Goal: Task Accomplishment & Management: Use online tool/utility

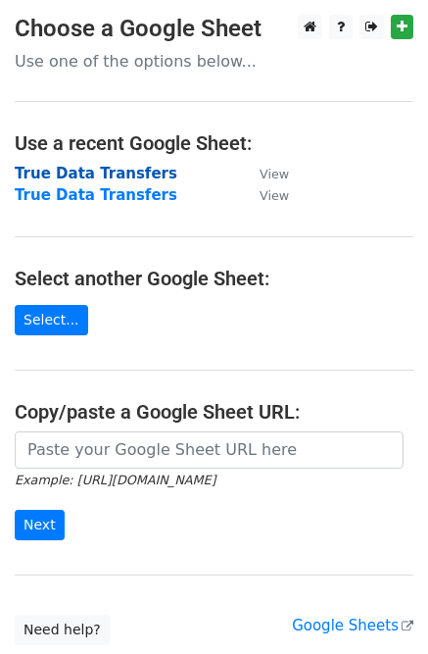
click at [106, 177] on strong "True Data Transfers" at bounding box center [96, 174] width 163 height 18
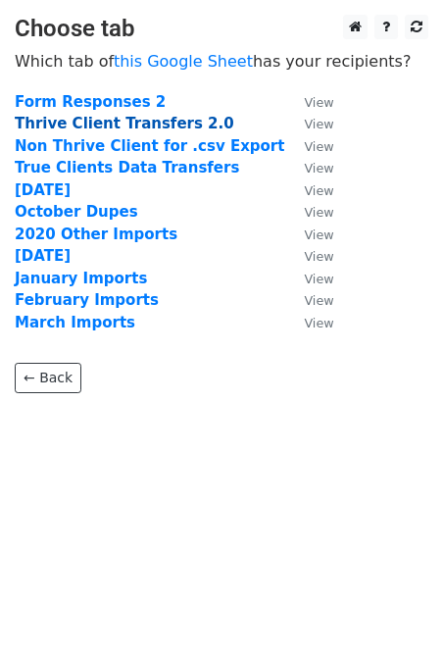
click at [117, 125] on strong "Thrive Client Transfers 2.0" at bounding box center [125, 124] width 220 height 18
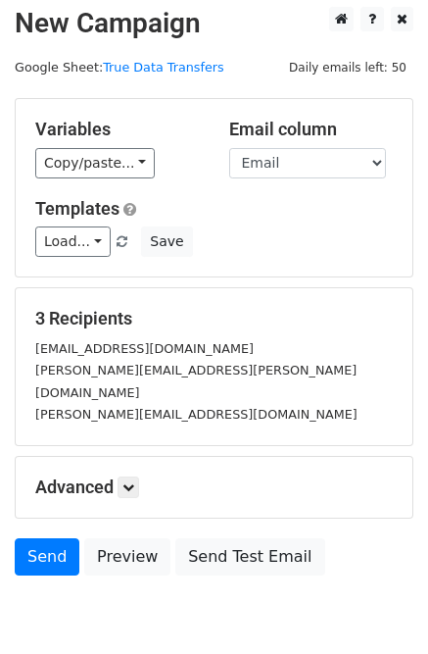
scroll to position [74, 0]
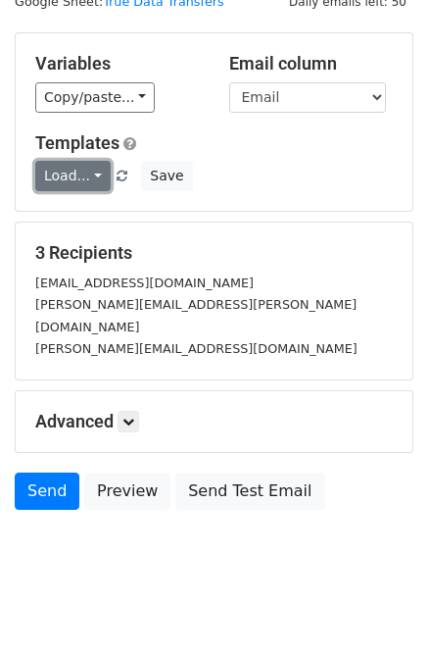
click at [94, 174] on link "Load..." at bounding box center [72, 176] width 75 height 30
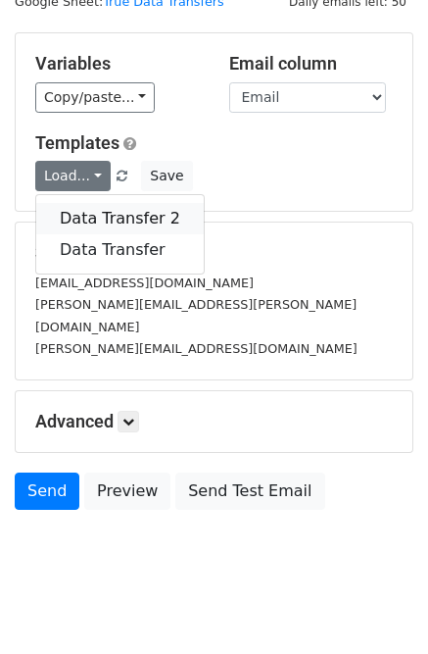
click at [98, 216] on link "Data Transfer 2" at bounding box center [120, 218] width 168 height 31
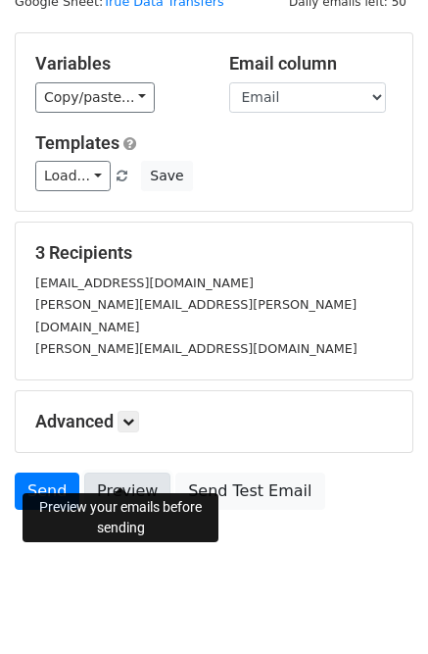
click at [100, 472] on link "Preview" at bounding box center [127, 490] width 86 height 37
click at [139, 477] on link "Preview" at bounding box center [127, 490] width 86 height 37
click at [133, 411] on link at bounding box center [129, 422] width 22 height 22
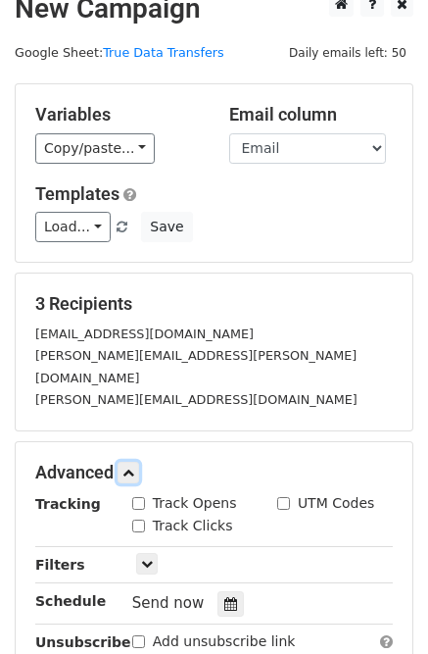
scroll to position [0, 0]
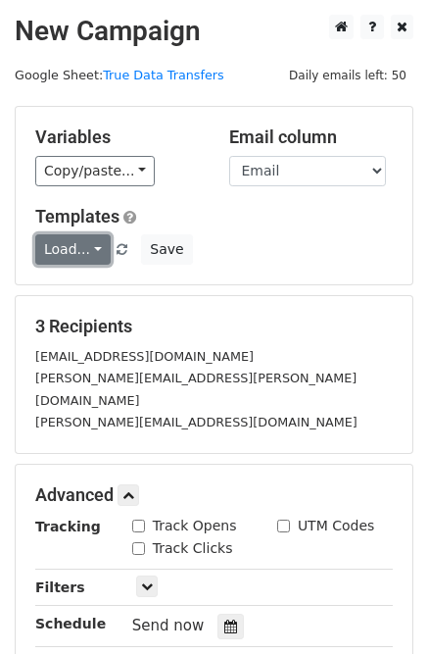
click at [94, 248] on link "Load..." at bounding box center [72, 249] width 75 height 30
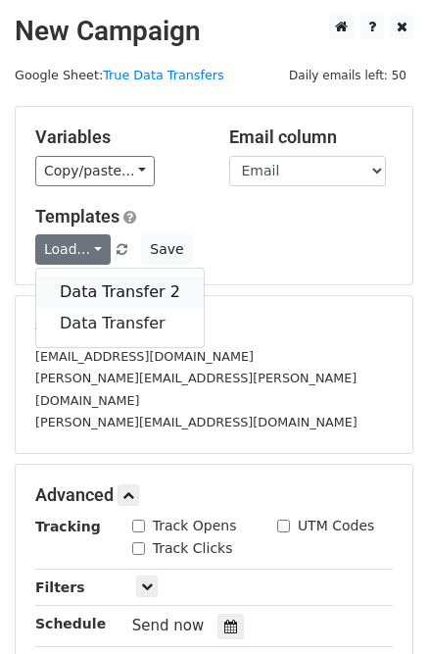
click at [101, 282] on link "Data Transfer 2" at bounding box center [120, 291] width 168 height 31
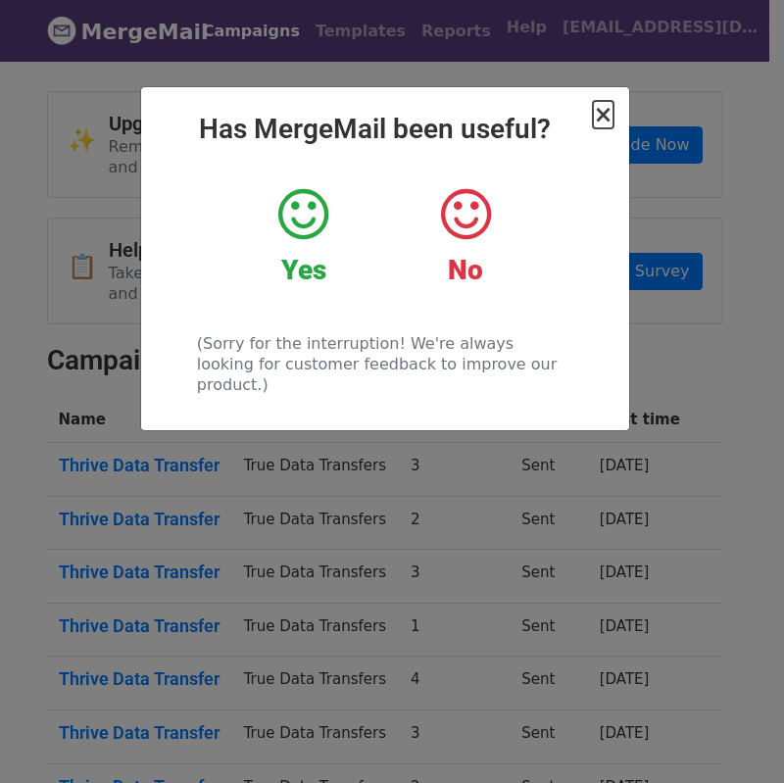
click at [604, 114] on span "×" at bounding box center [603, 114] width 20 height 27
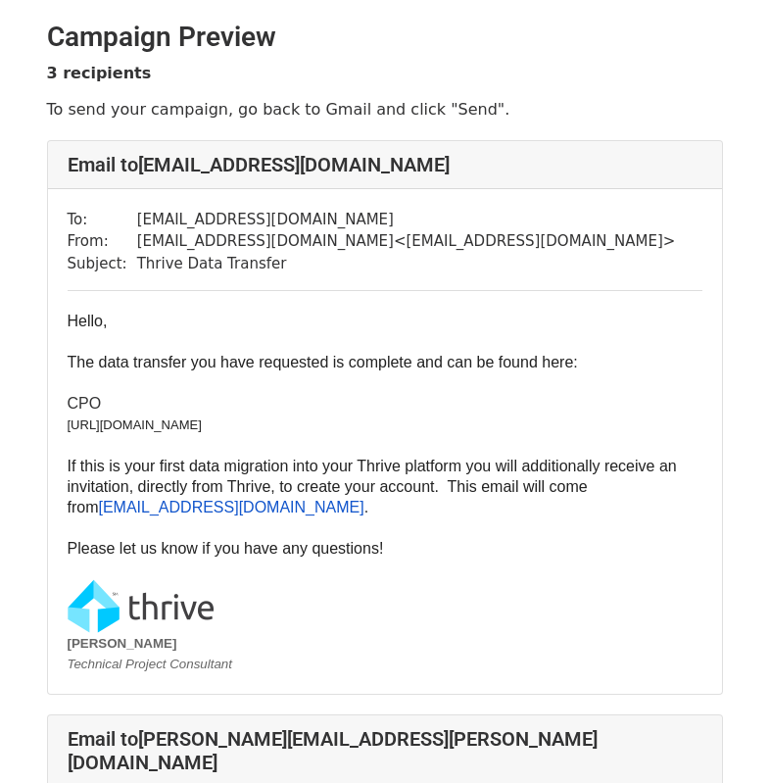
scroll to position [4, 0]
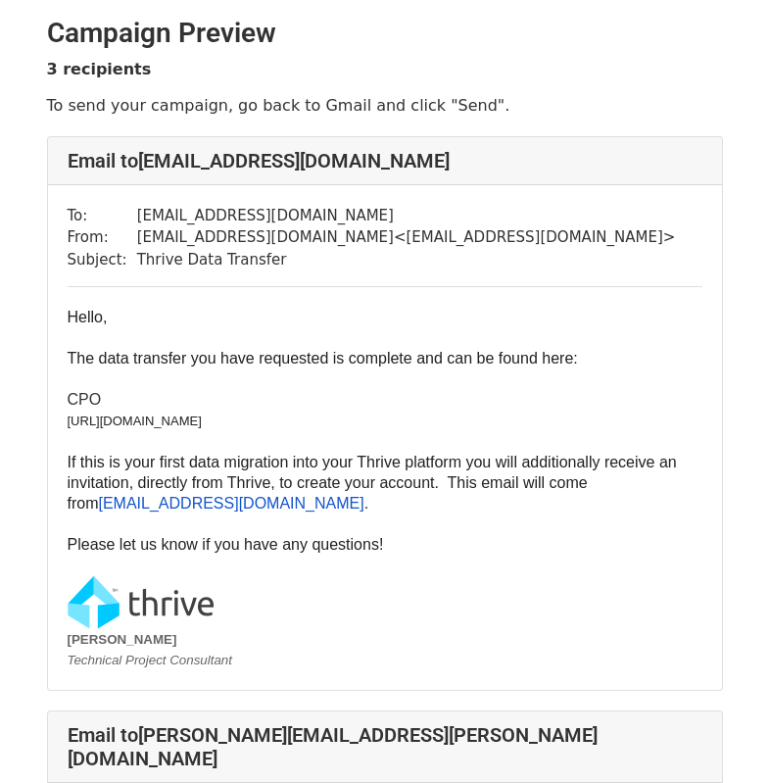
click at [420, 409] on p "CPO" at bounding box center [385, 399] width 635 height 21
click at [420, 420] on p "https://vistaequitypartners.thrivetrm.com/searches/2468" at bounding box center [385, 421] width 635 height 22
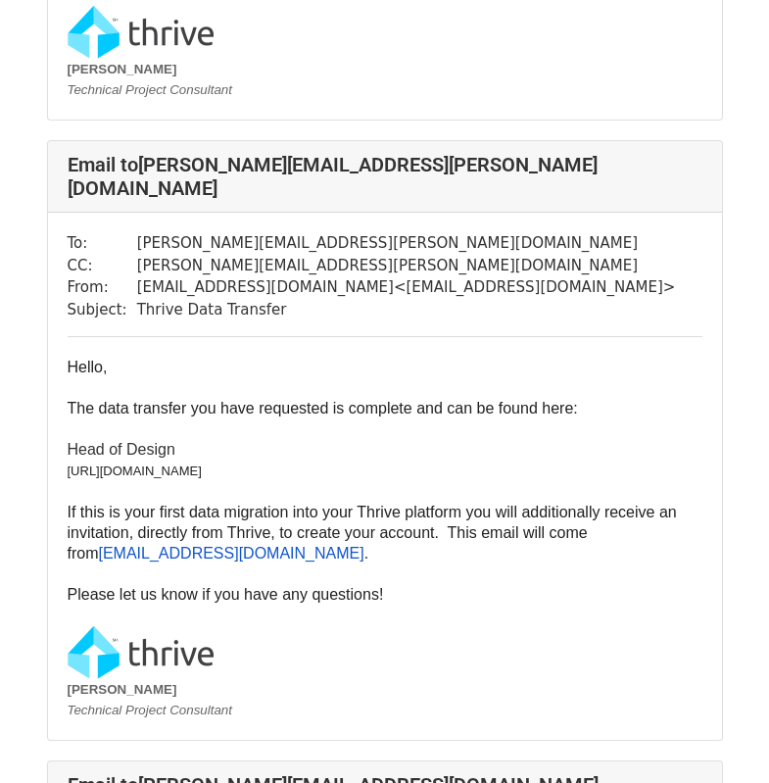
scroll to position [572, 0]
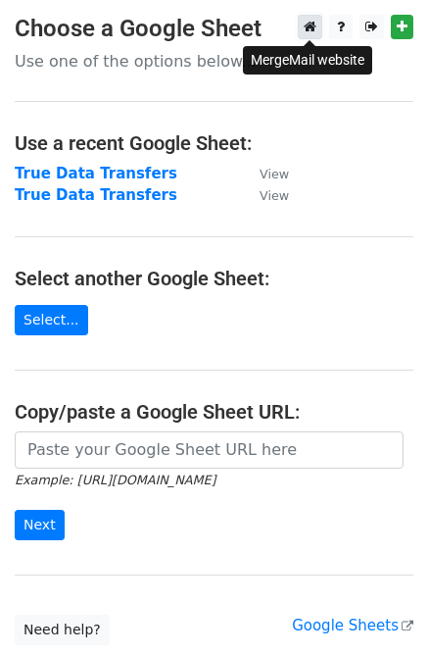
click at [302, 33] on link at bounding box center [310, 27] width 25 height 25
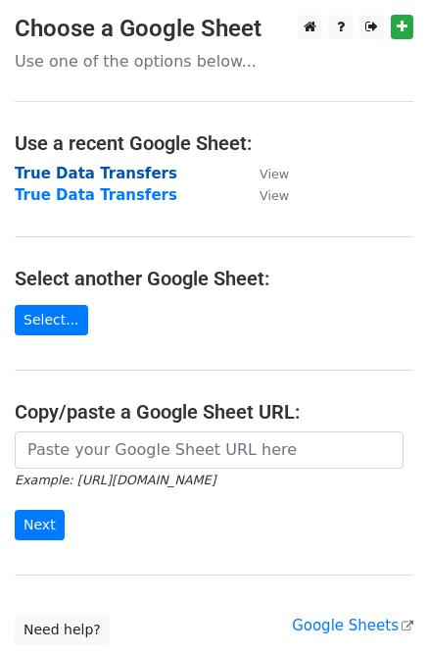
click at [88, 177] on strong "True Data Transfers" at bounding box center [96, 174] width 163 height 18
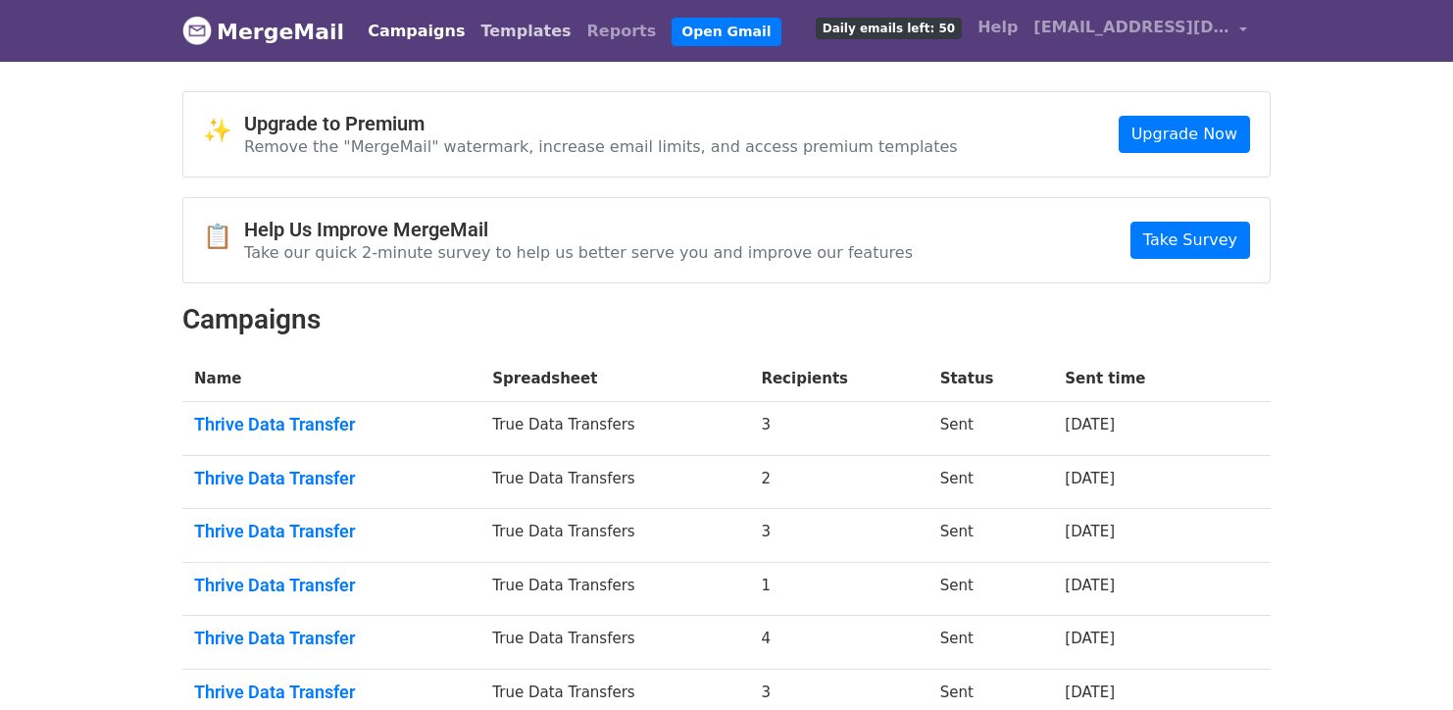
click at [481, 34] on link "Templates" at bounding box center [525, 31] width 106 height 39
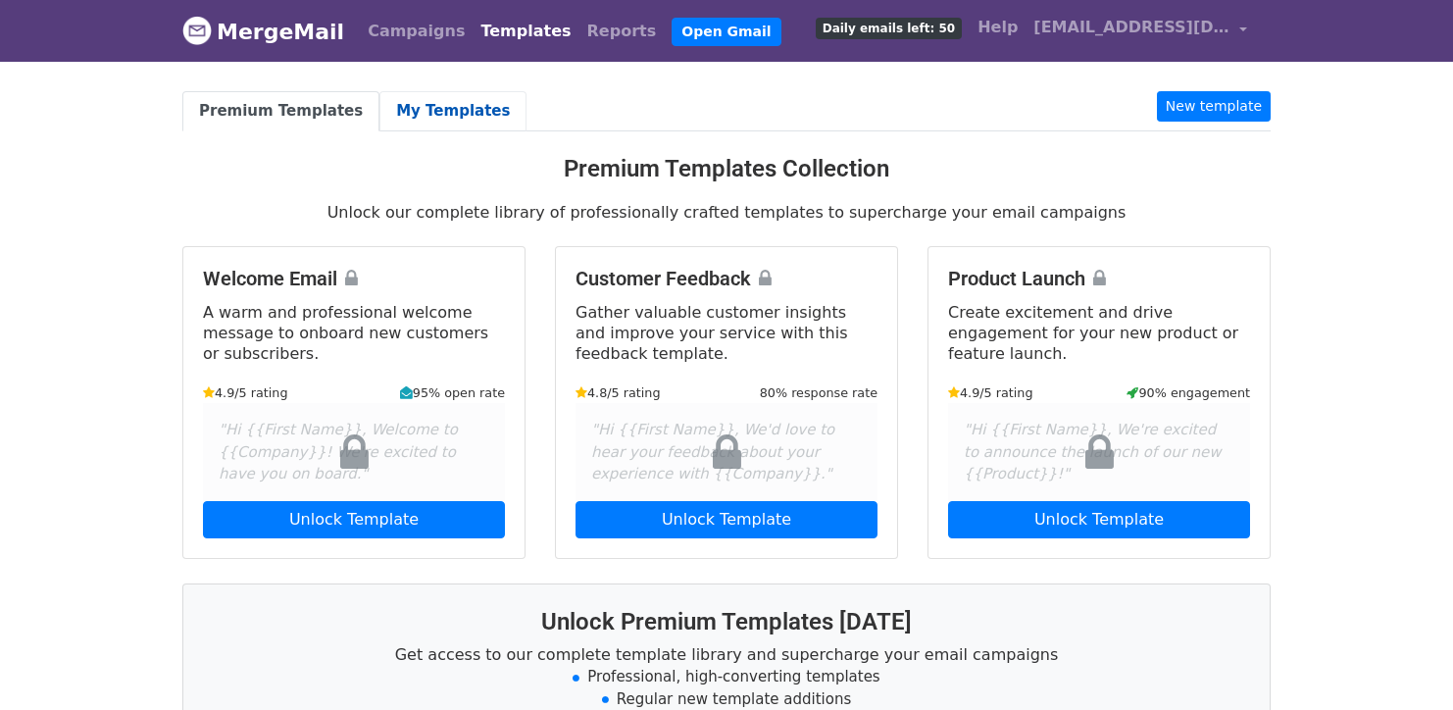
click at [454, 112] on link "My Templates" at bounding box center [452, 111] width 147 height 40
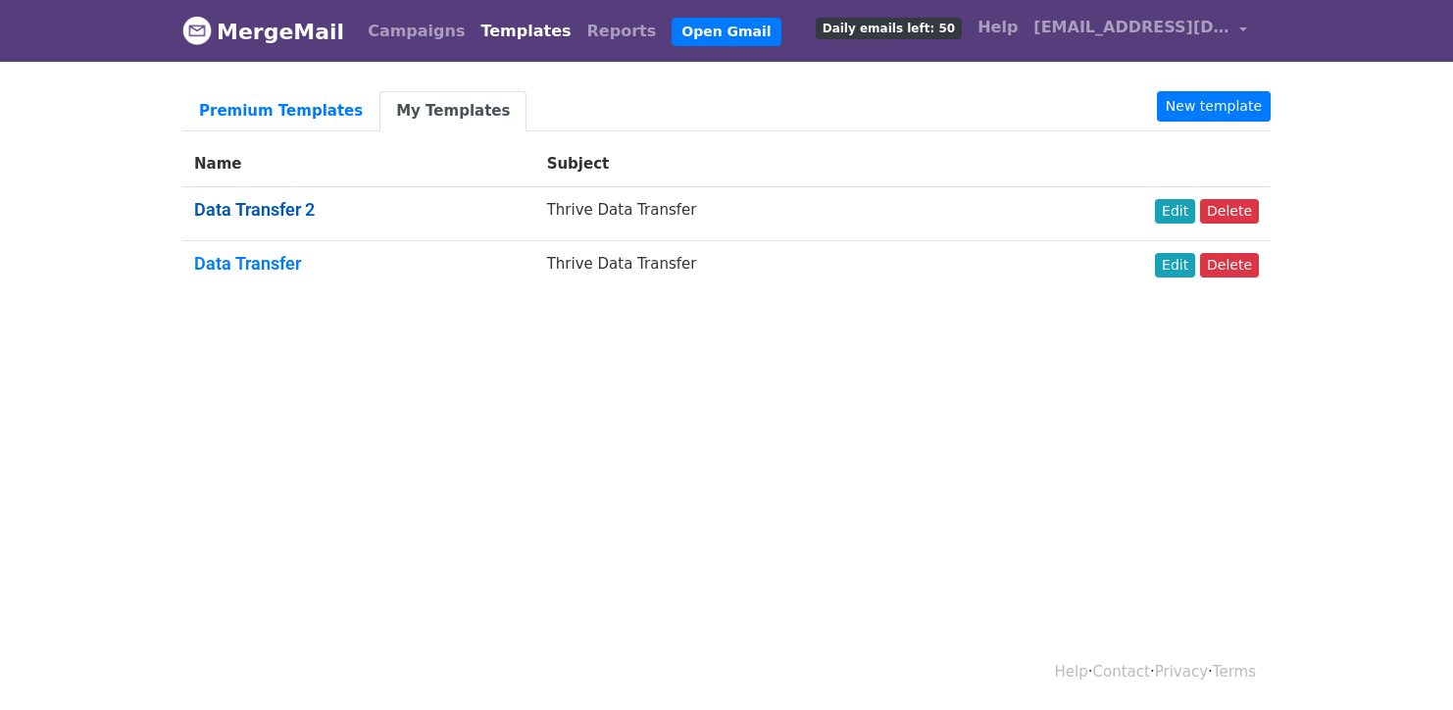
click at [305, 204] on link "Data Transfer 2" at bounding box center [254, 209] width 121 height 21
click at [1180, 213] on link "Edit" at bounding box center [1175, 211] width 40 height 25
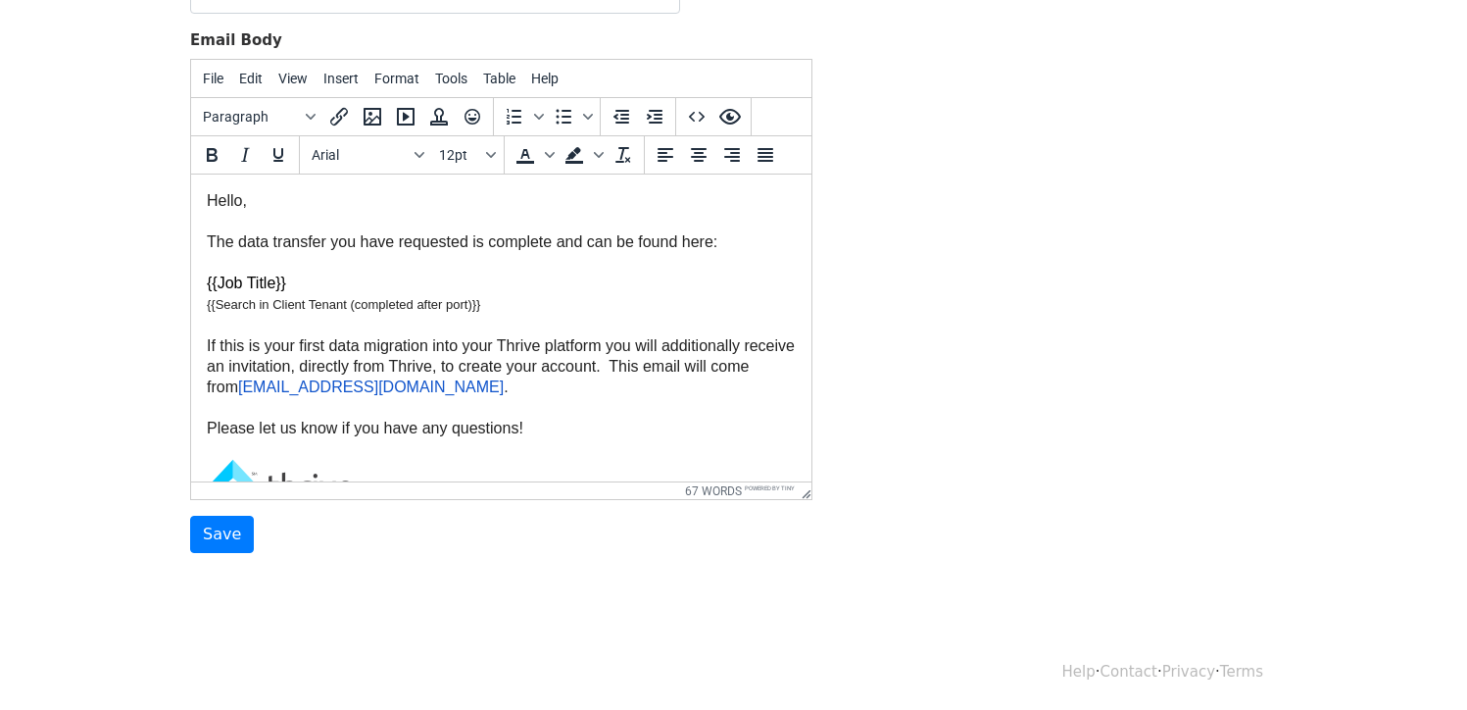
scroll to position [281, 0]
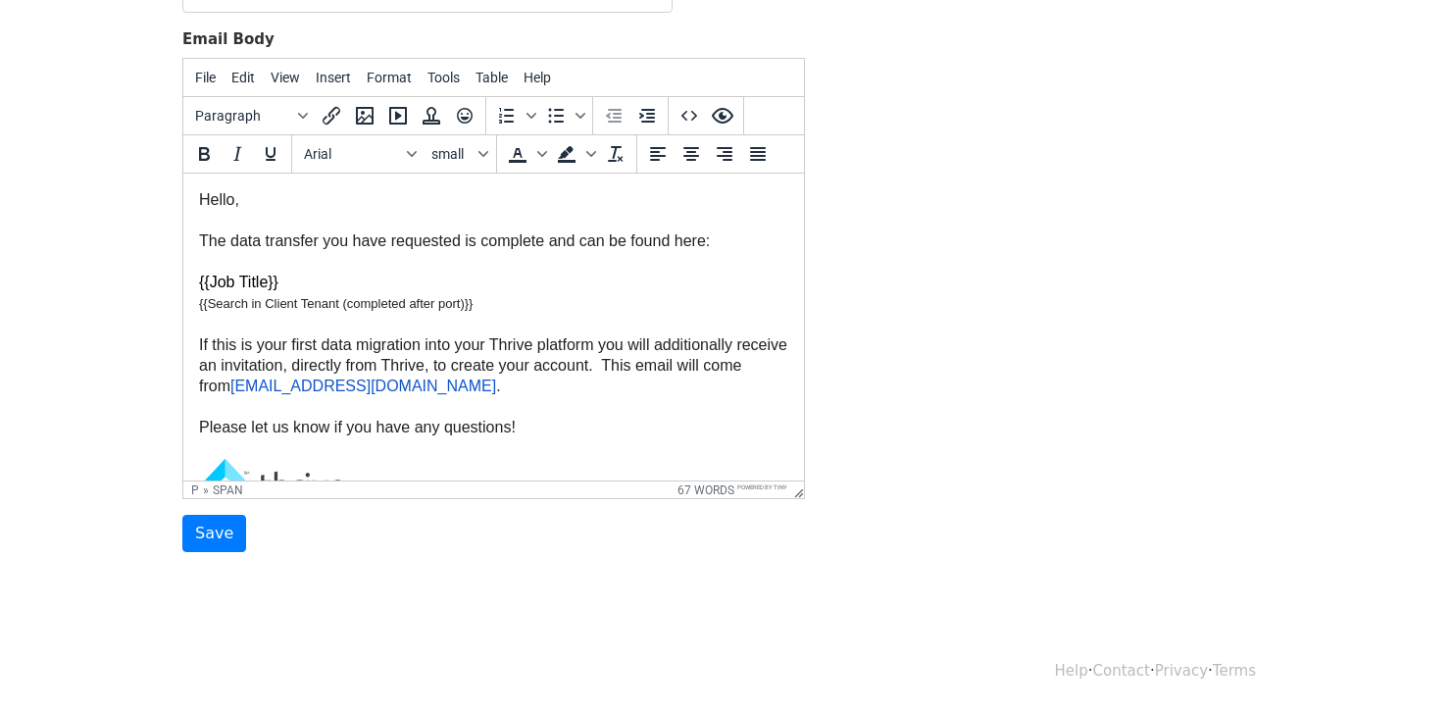
click at [568, 305] on p "{{Search in Client Tenant (completed after port)}}" at bounding box center [493, 303] width 589 height 22
click at [431, 86] on button "Tools" at bounding box center [444, 77] width 48 height 33
click at [249, 155] on div "Preview" at bounding box center [277, 155] width 100 height 24
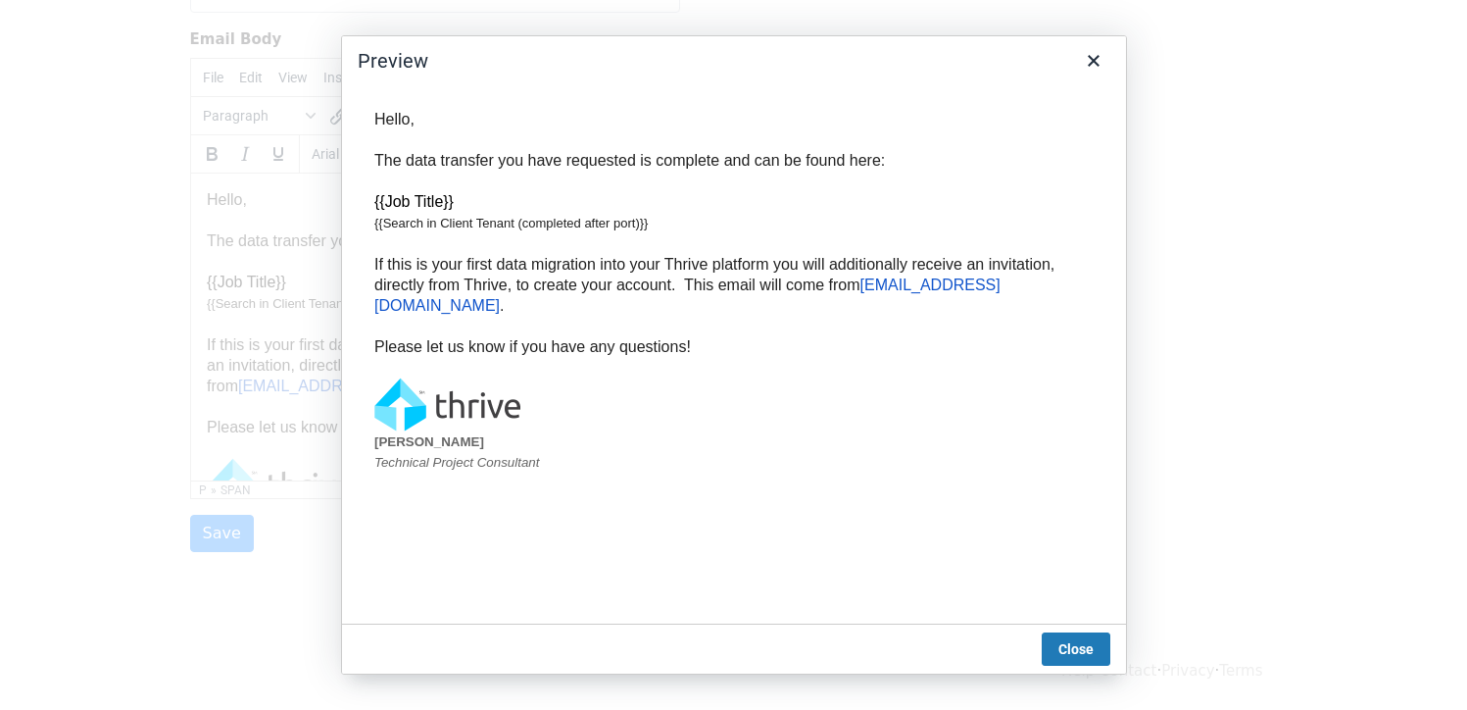
scroll to position [0, 0]
click at [1092, 60] on icon "Close" at bounding box center [1094, 61] width 12 height 12
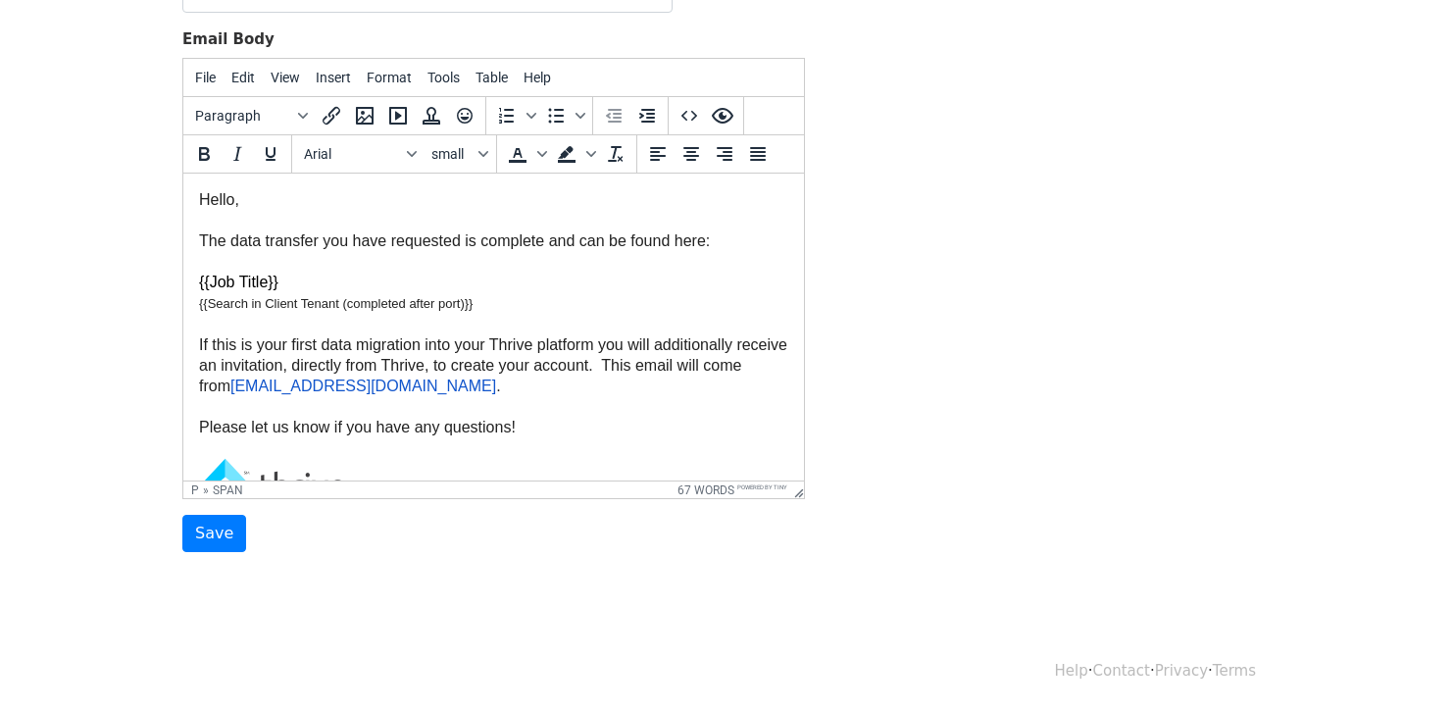
click at [489, 306] on p "{{Search in Client Tenant (completed after port)}}" at bounding box center [493, 303] width 589 height 22
click at [724, 118] on icon "Preview" at bounding box center [723, 116] width 24 height 24
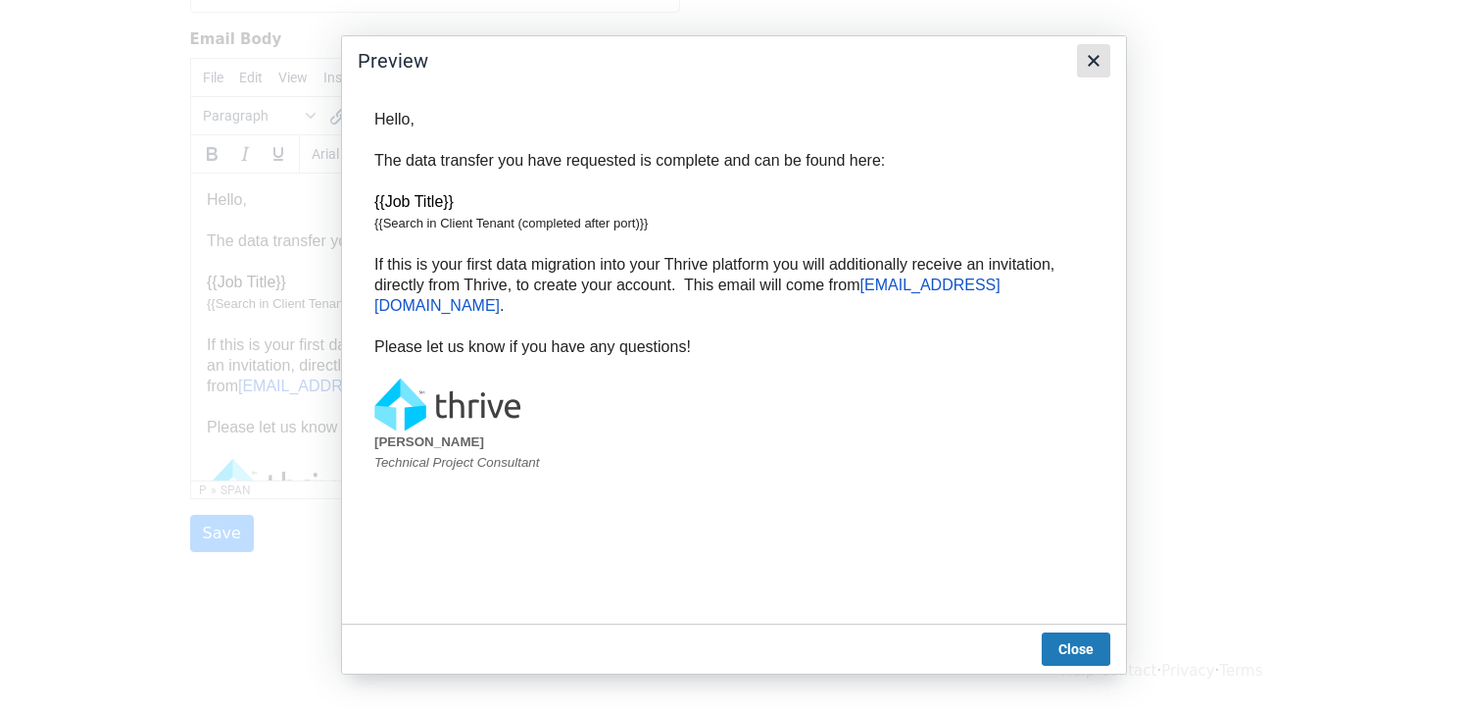
click at [1105, 67] on button "Close" at bounding box center [1093, 60] width 33 height 33
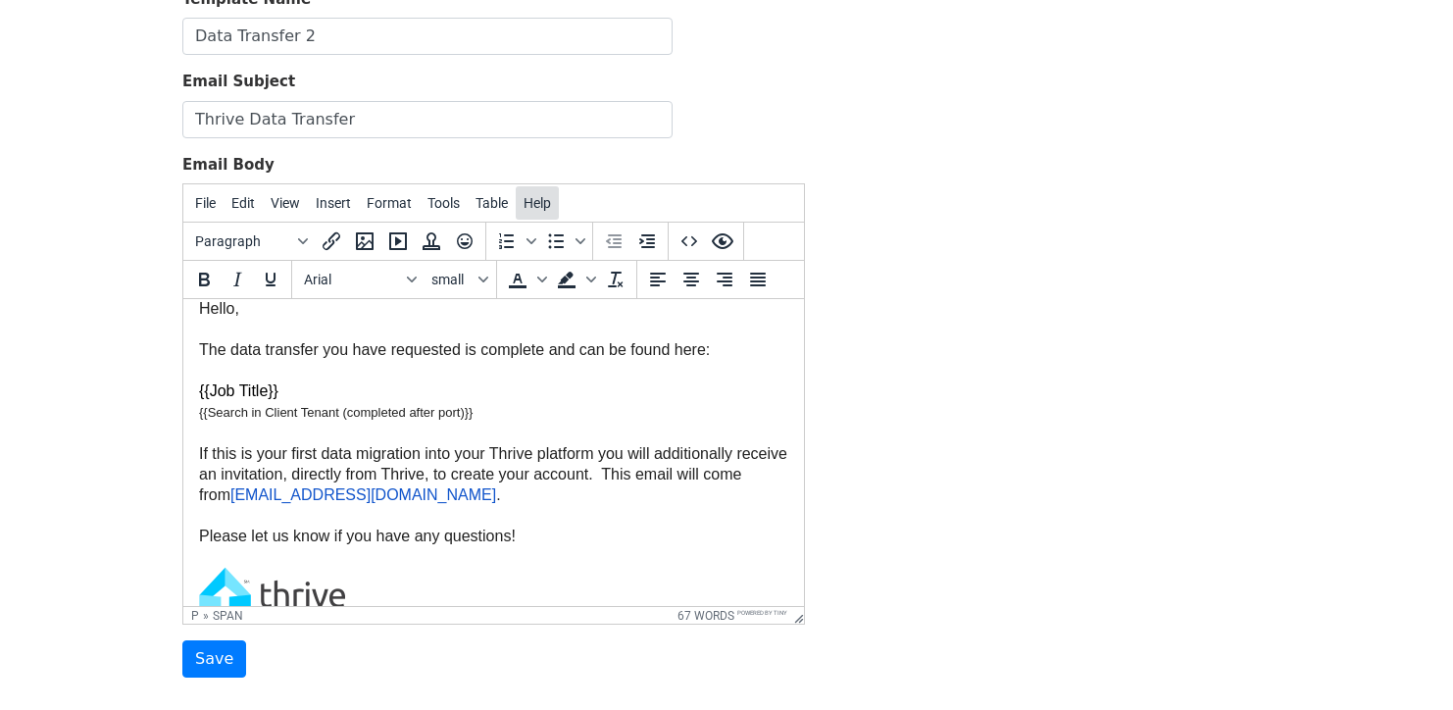
scroll to position [25, 0]
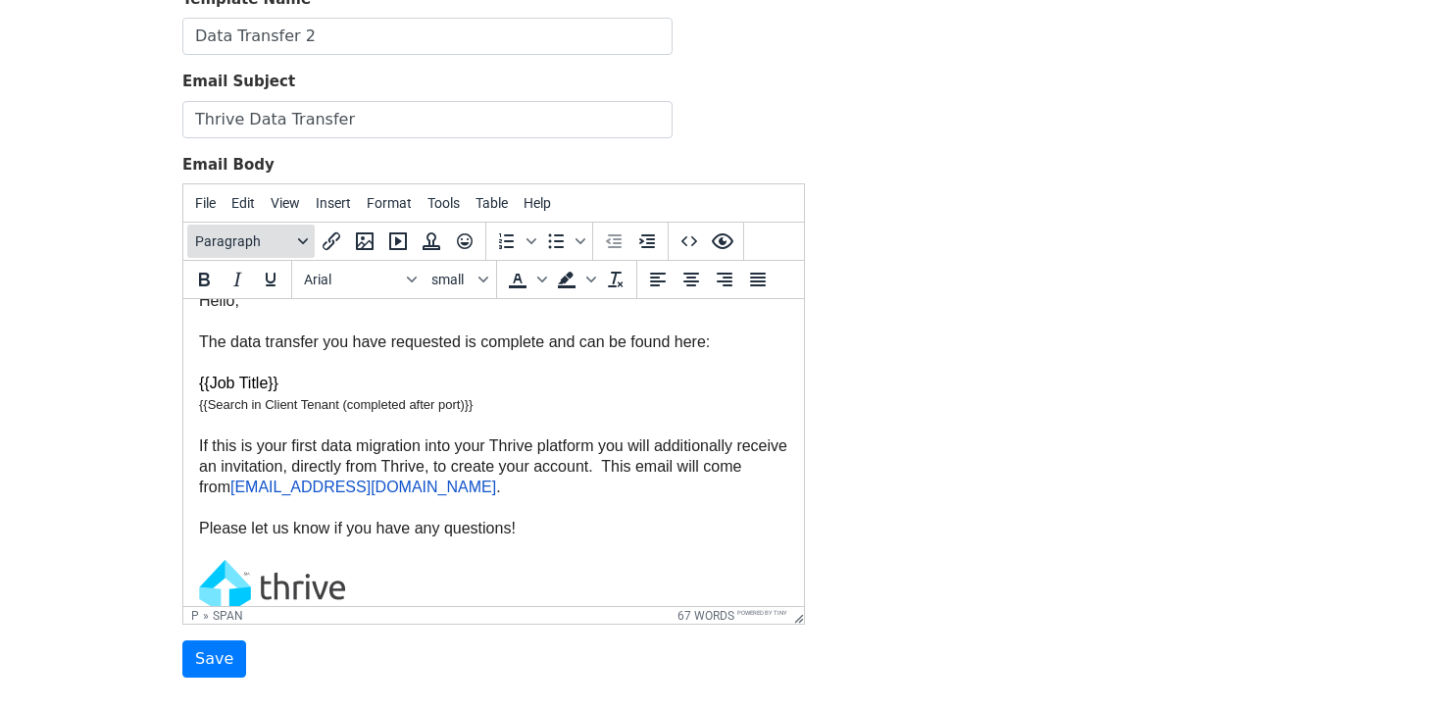
click at [282, 242] on span "Paragraph" at bounding box center [243, 241] width 96 height 16
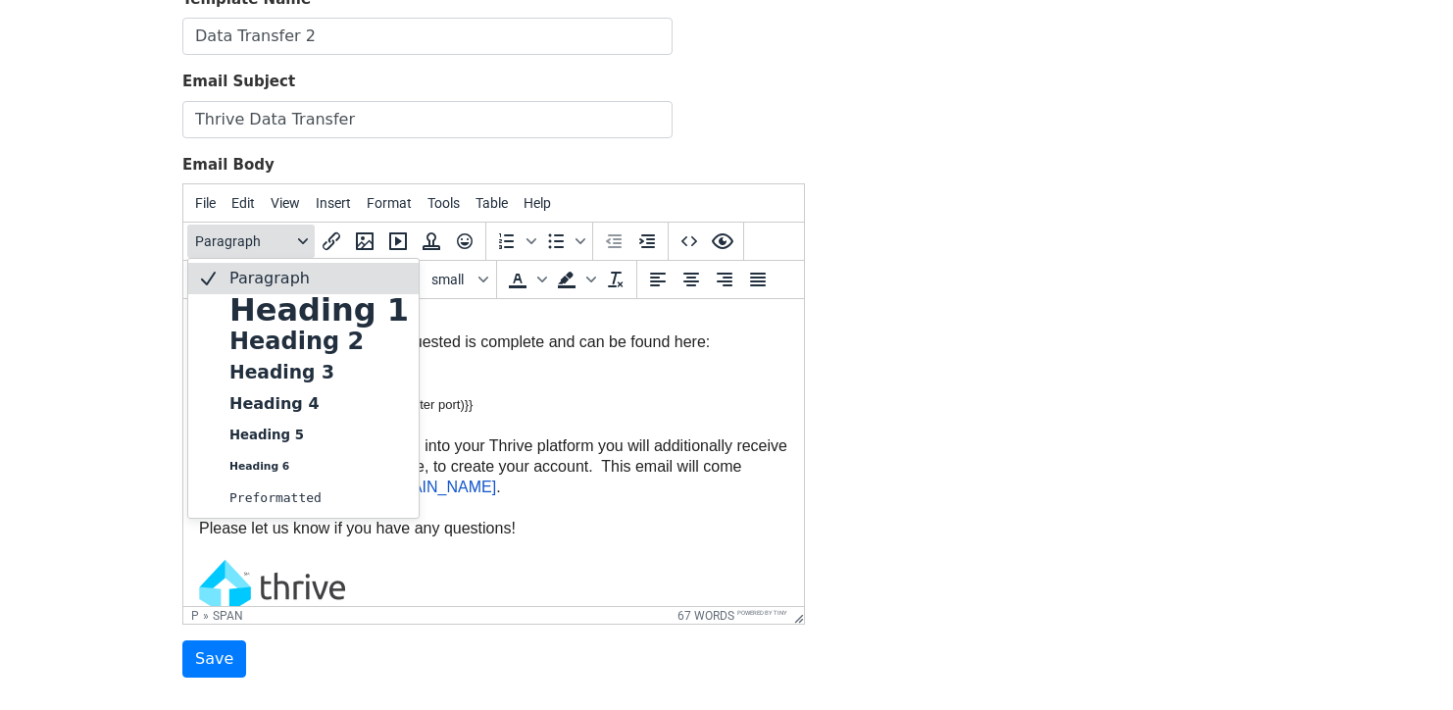
click at [282, 242] on span "Paragraph" at bounding box center [243, 241] width 96 height 16
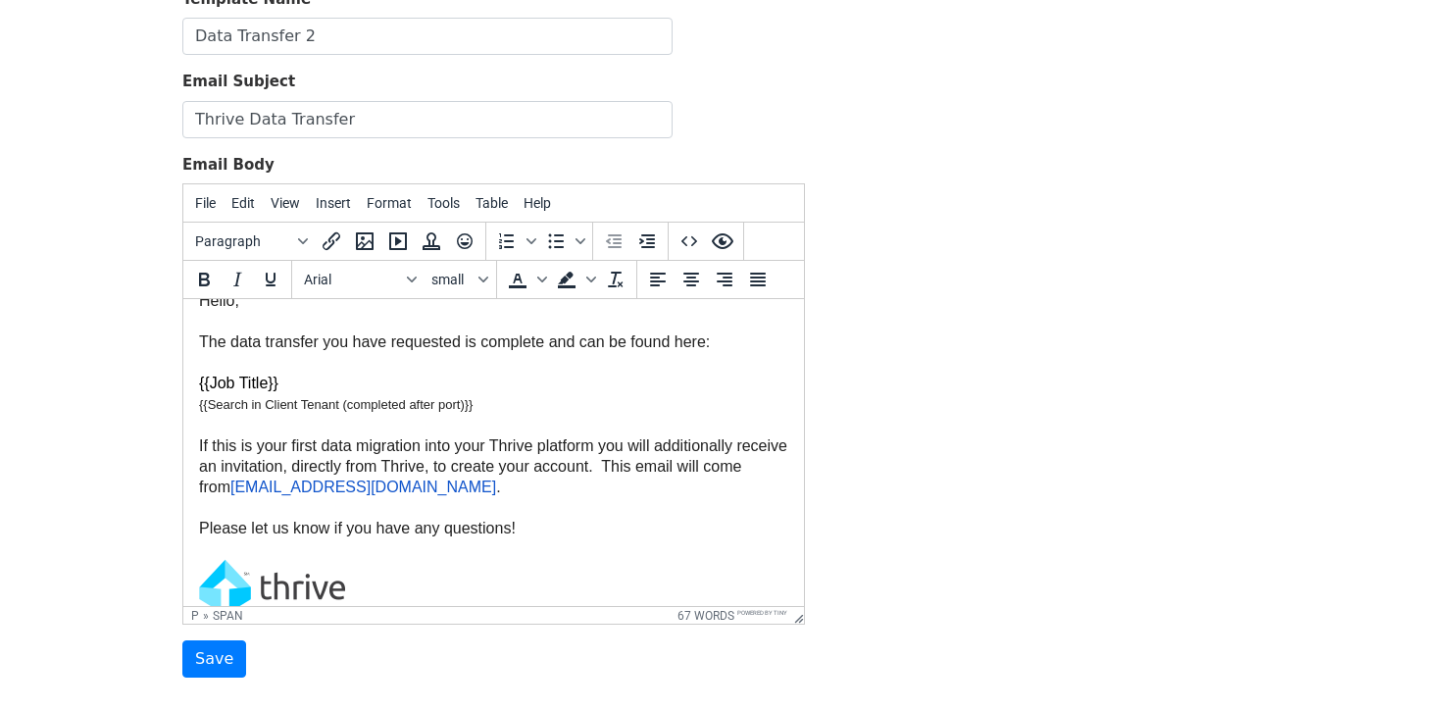
click at [468, 409] on span "{{Search in Client Tenant (completed after port)}}" at bounding box center [335, 404] width 273 height 15
click at [491, 407] on p "{{Search in Client Tenant (completed after port)}}" at bounding box center [493, 404] width 589 height 22
click at [345, 205] on span "Insert" at bounding box center [333, 203] width 35 height 16
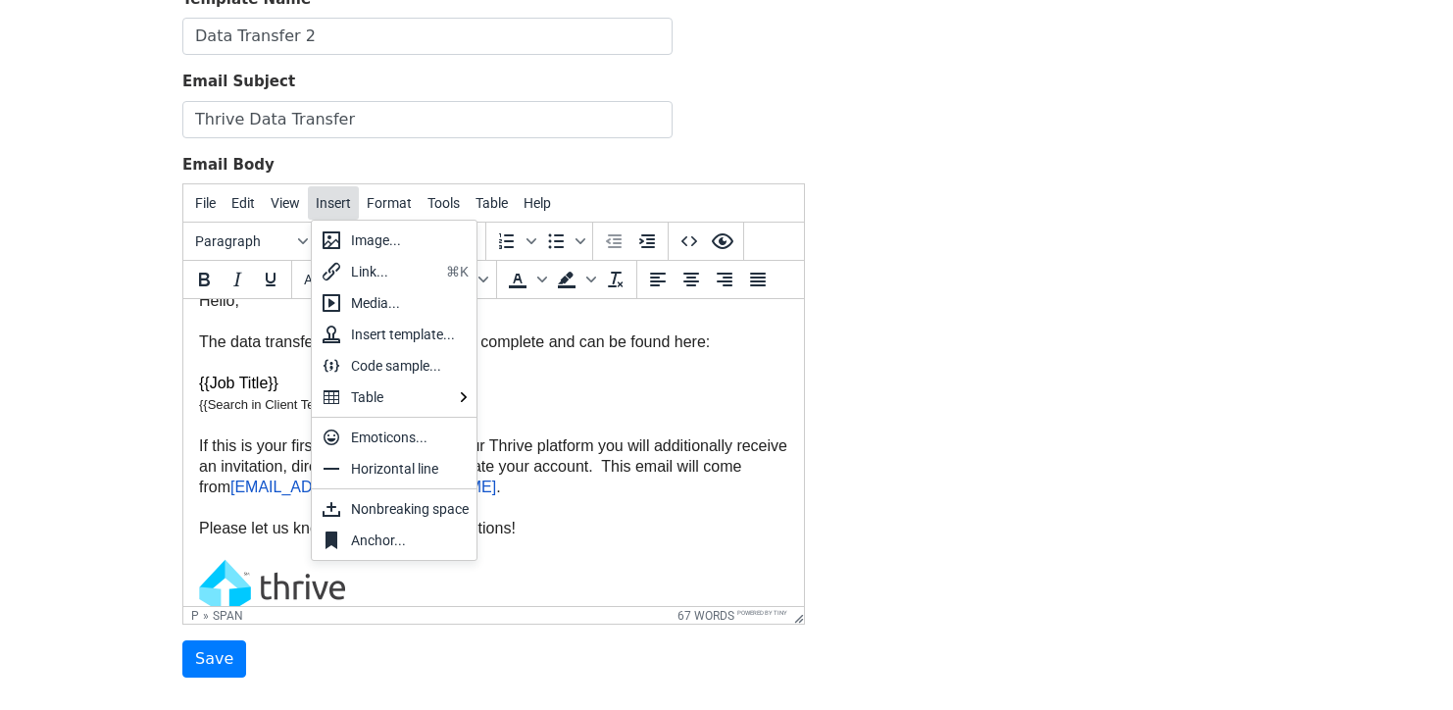
click at [339, 210] on button "Insert" at bounding box center [333, 202] width 51 height 33
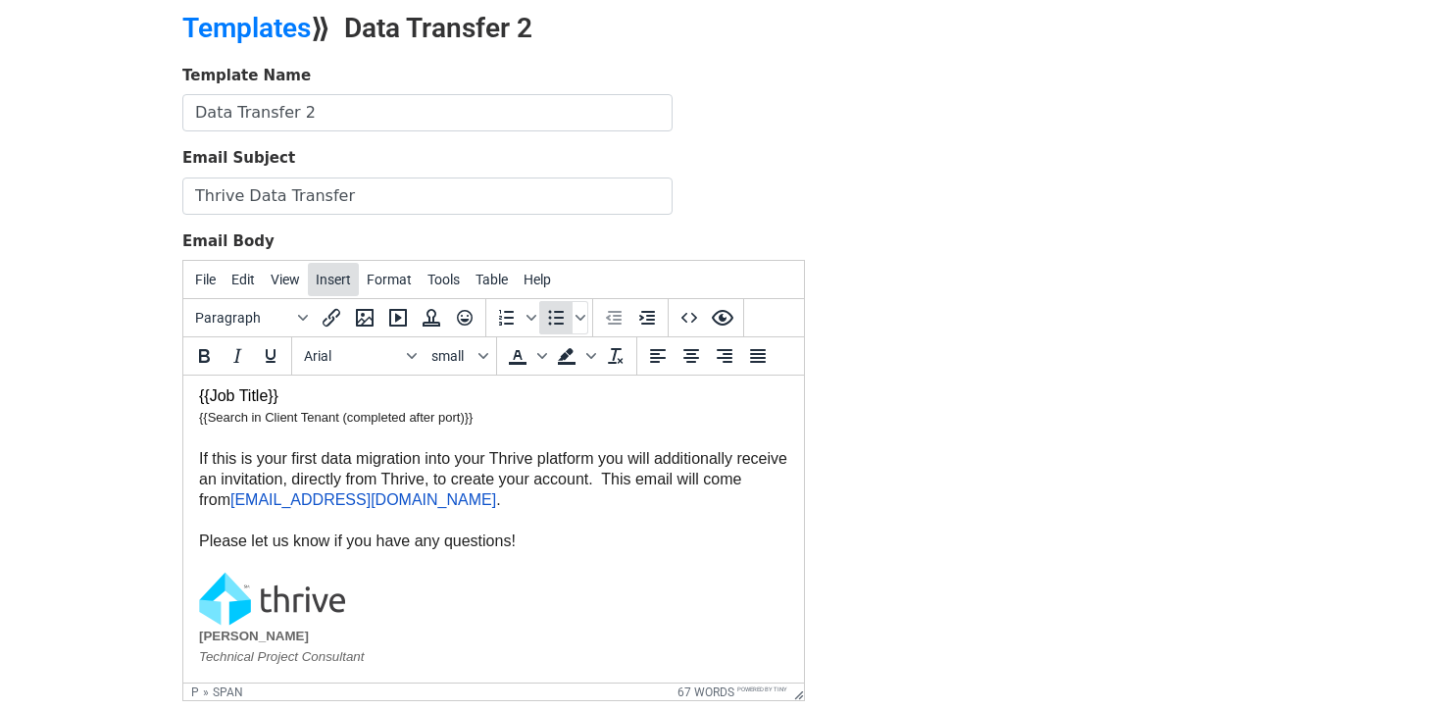
scroll to position [0, 0]
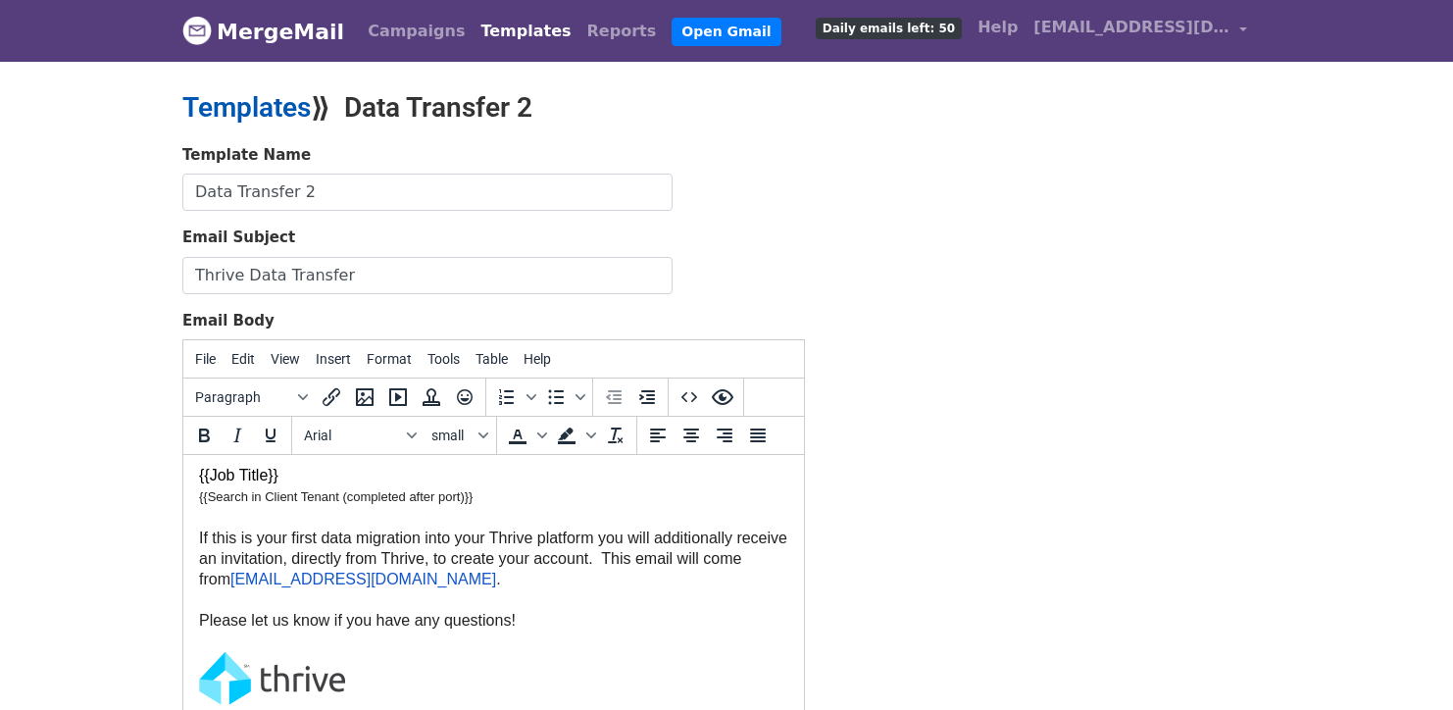
click at [257, 103] on link "Templates" at bounding box center [246, 107] width 128 height 32
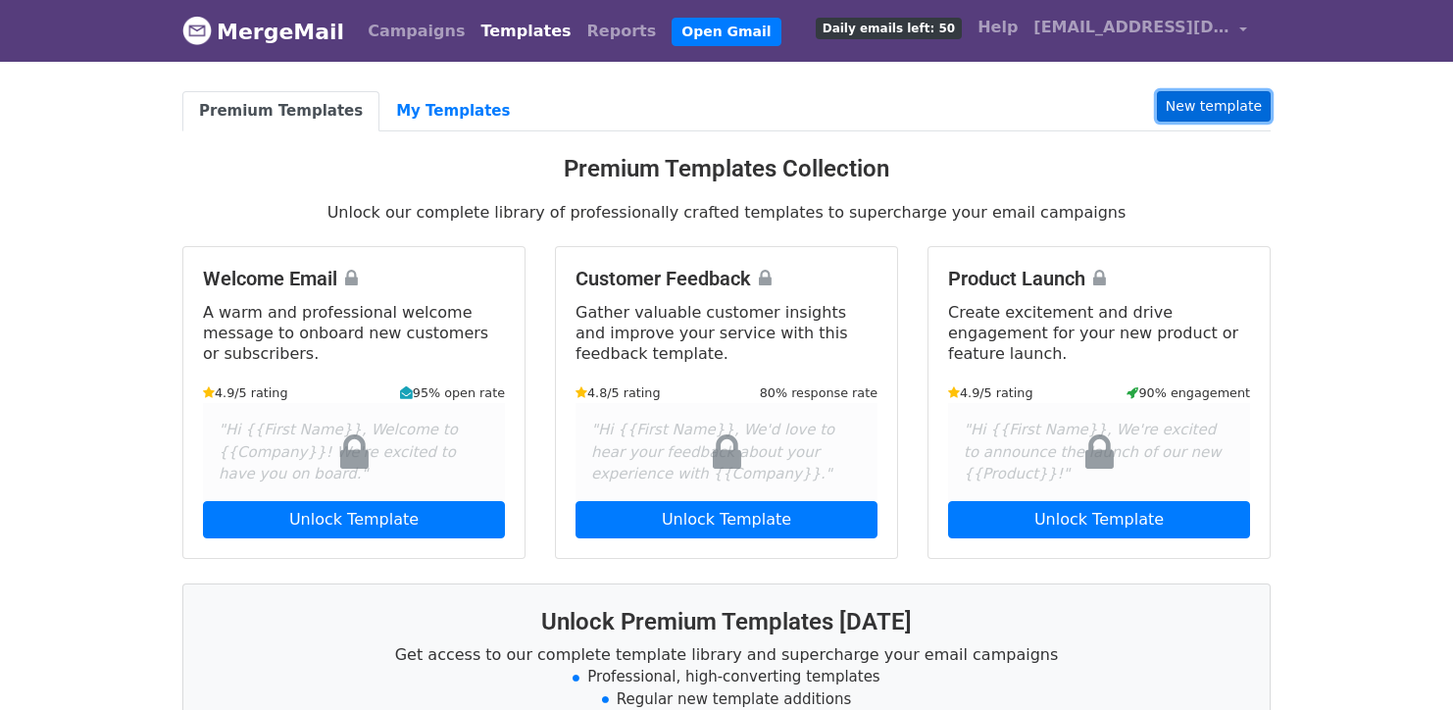
click at [1195, 112] on link "New template" at bounding box center [1214, 106] width 114 height 30
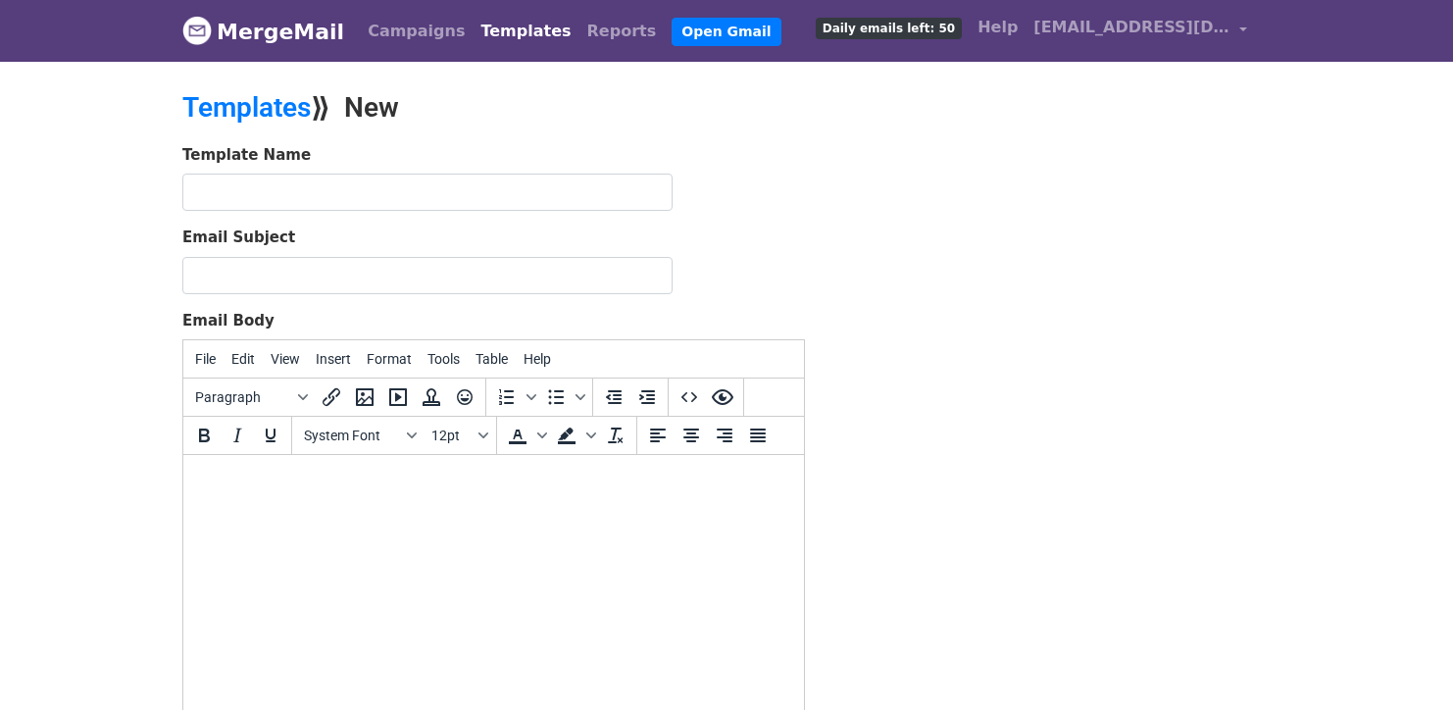
click at [332, 466] on html at bounding box center [493, 481] width 620 height 53
click at [344, 366] on button "Insert" at bounding box center [333, 358] width 51 height 33
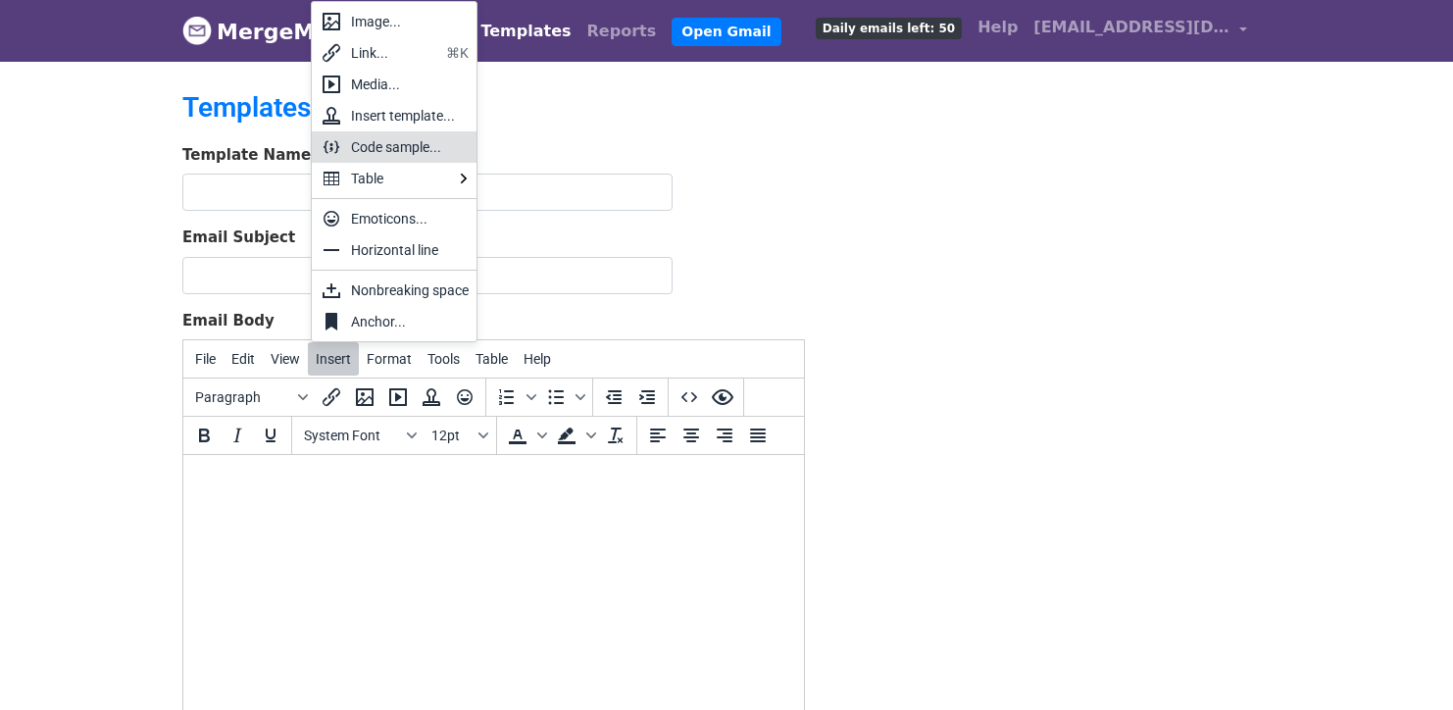
click at [390, 150] on div "Code sample..." at bounding box center [410, 147] width 118 height 24
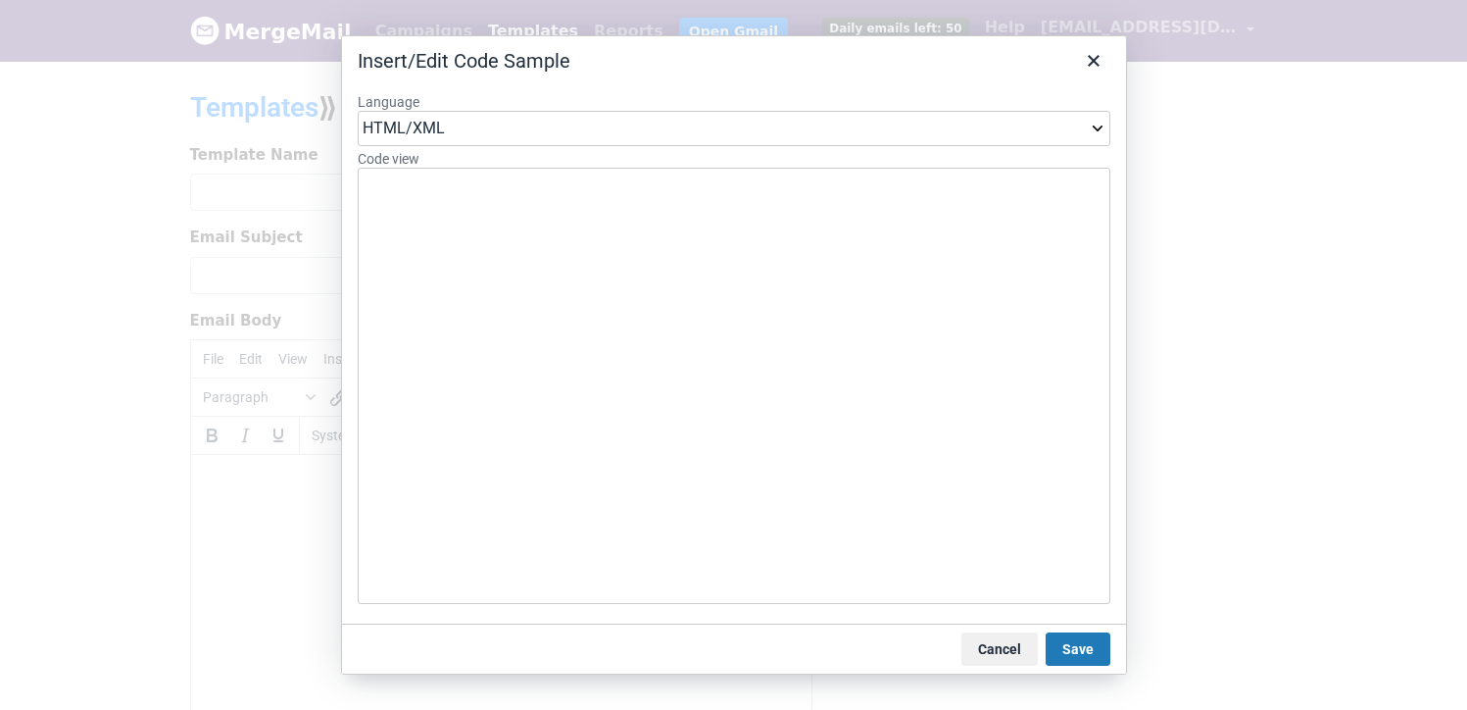
click at [720, 136] on select "HTML/XML JavaScript CSS PHP Ruby Python Java C C# C++" at bounding box center [734, 128] width 753 height 35
click at [358, 111] on select "HTML/XML JavaScript CSS PHP Ruby Python Java C C# C++" at bounding box center [734, 128] width 753 height 35
click at [982, 636] on button "Cancel" at bounding box center [1000, 648] width 76 height 33
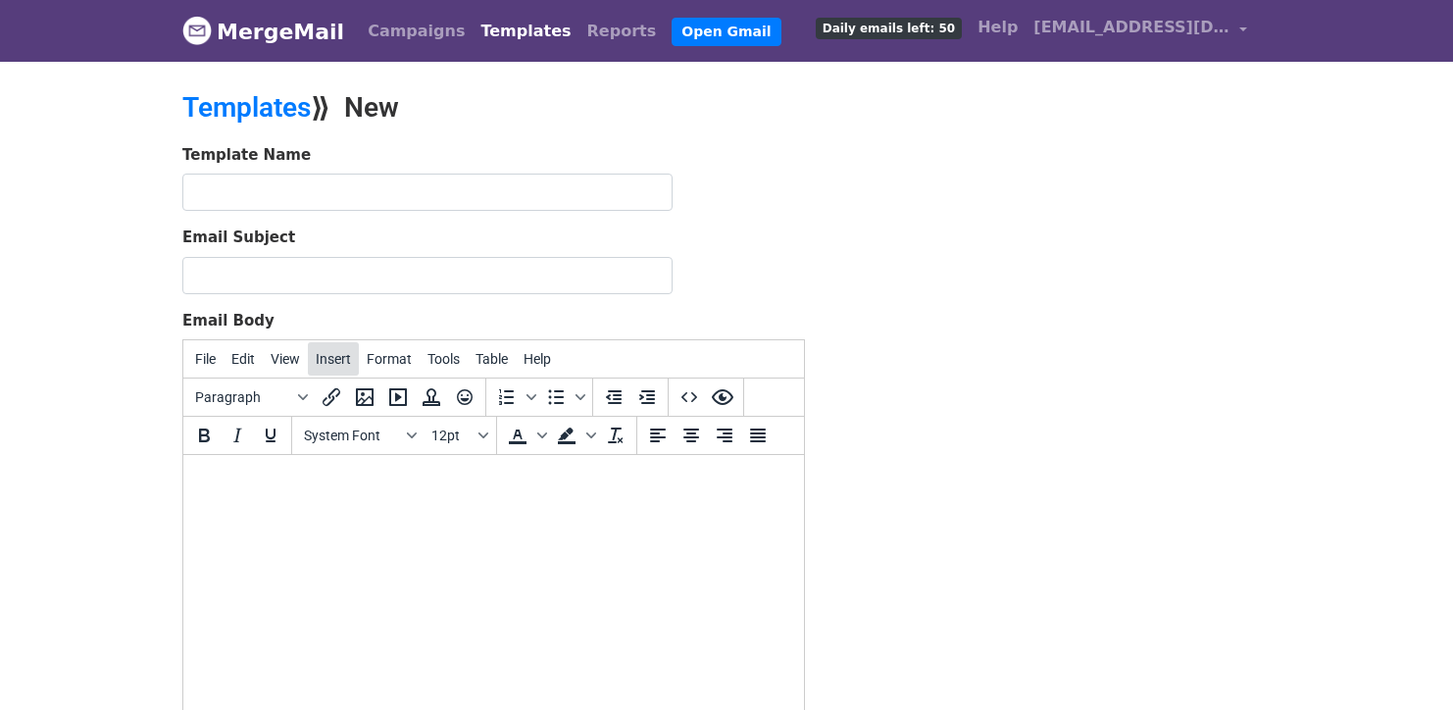
click at [350, 365] on span "Insert" at bounding box center [333, 359] width 35 height 16
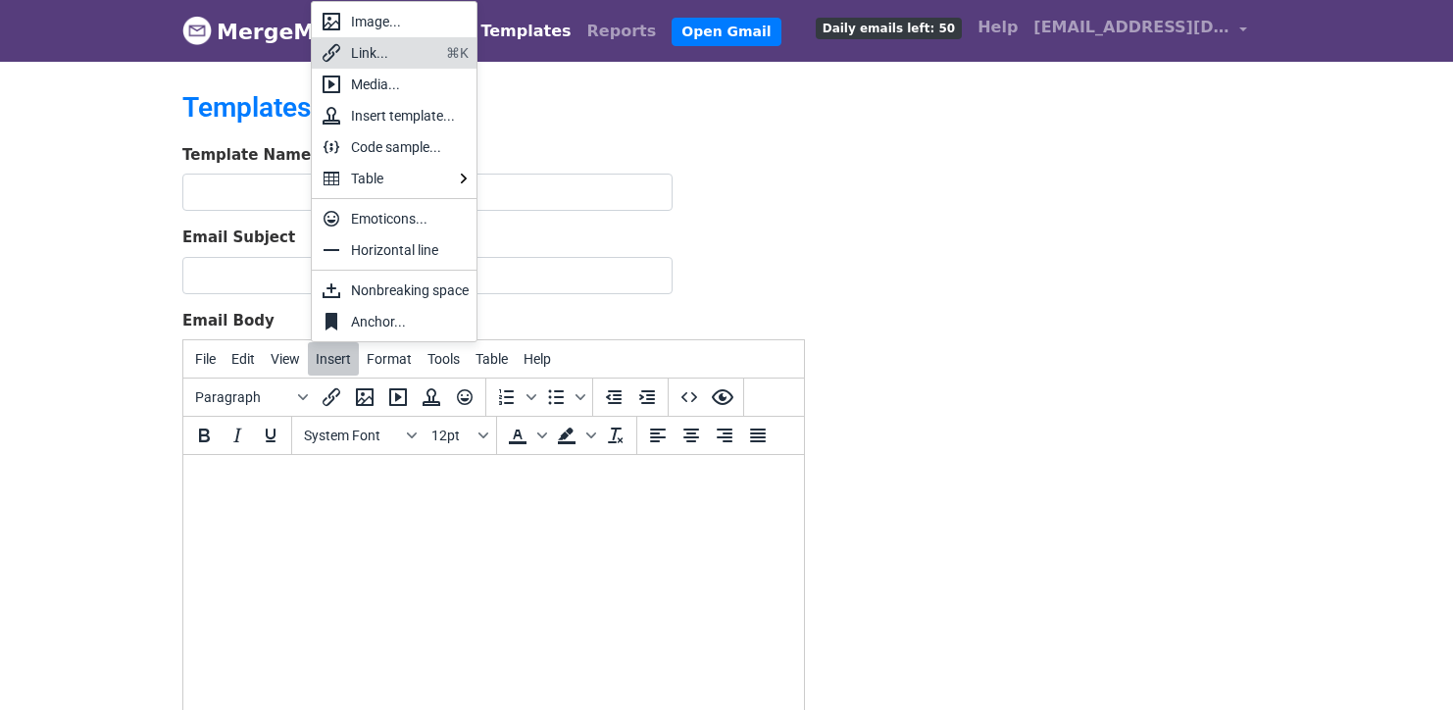
click at [383, 55] on div "Link..." at bounding box center [394, 53] width 87 height 24
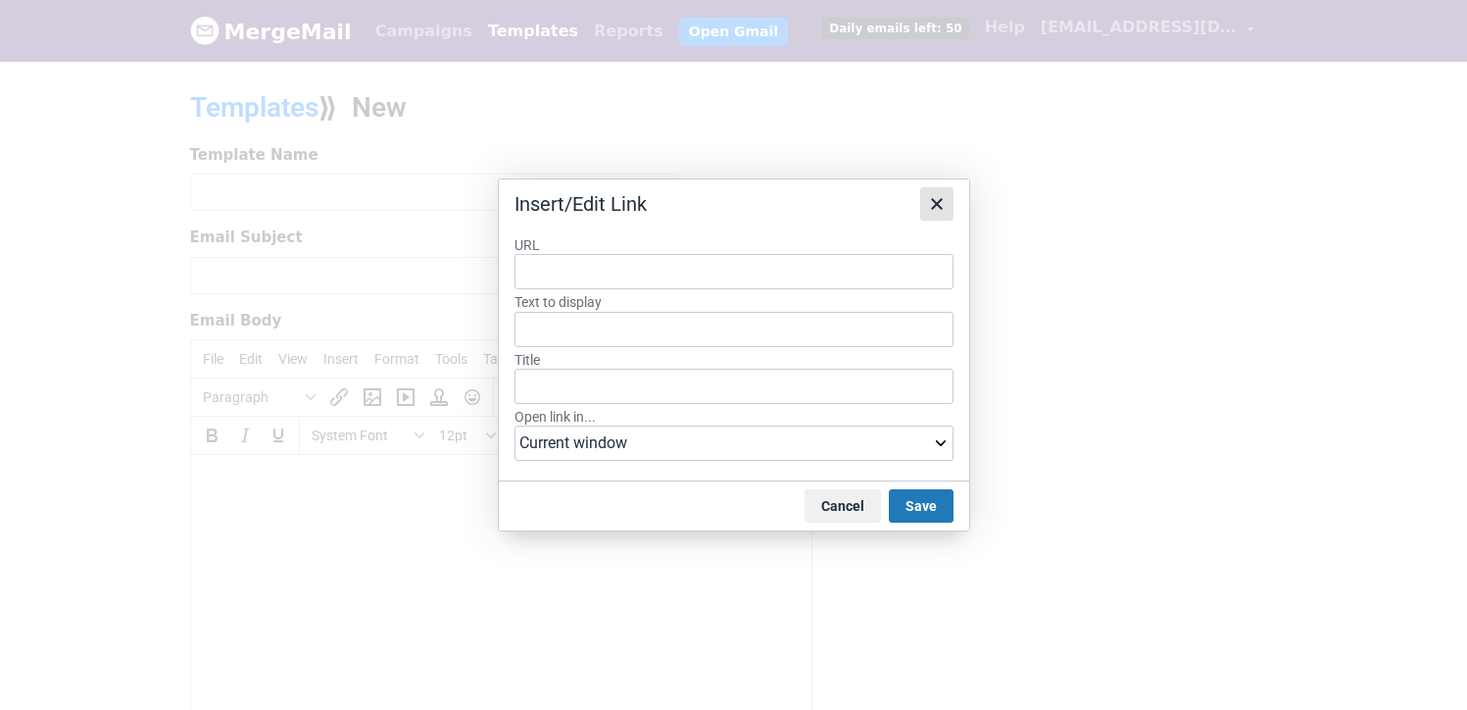
click at [932, 199] on icon "Close" at bounding box center [937, 204] width 12 height 12
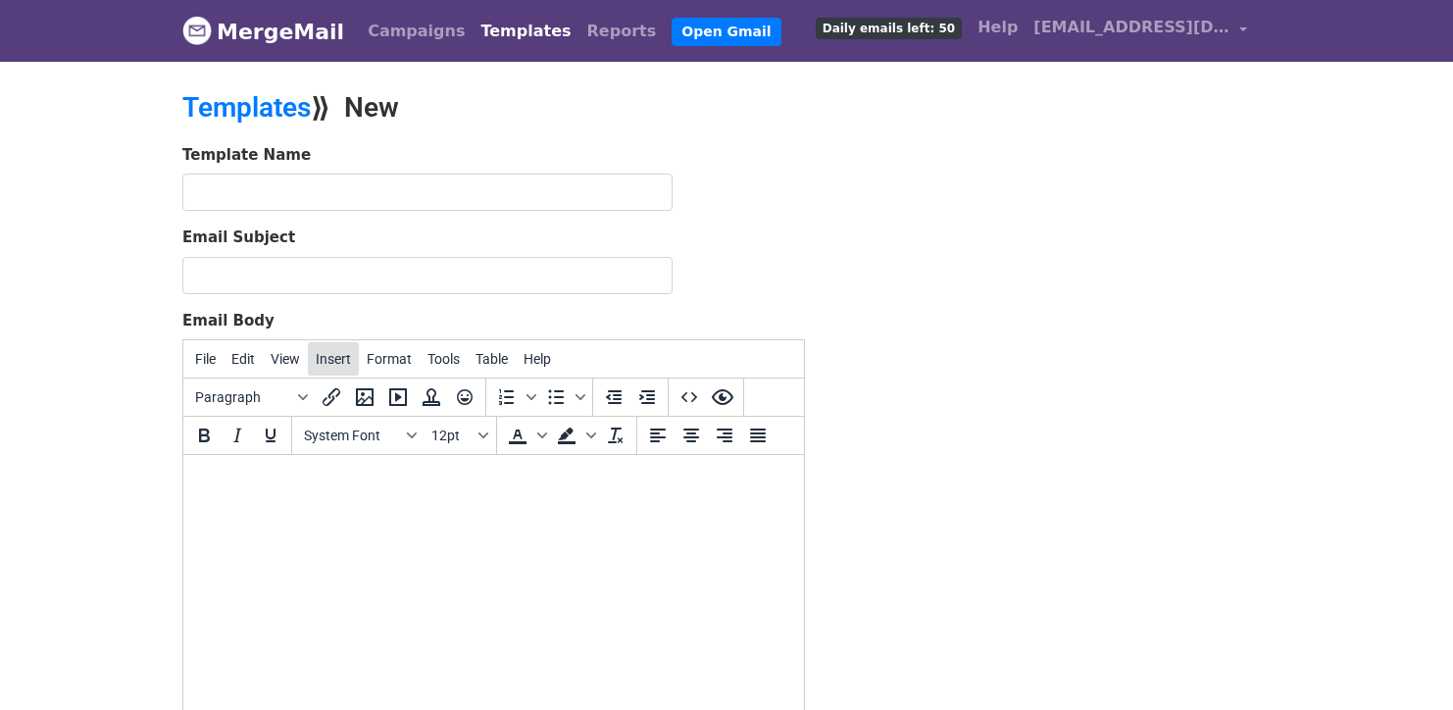
click at [333, 356] on span "Insert" at bounding box center [333, 359] width 35 height 16
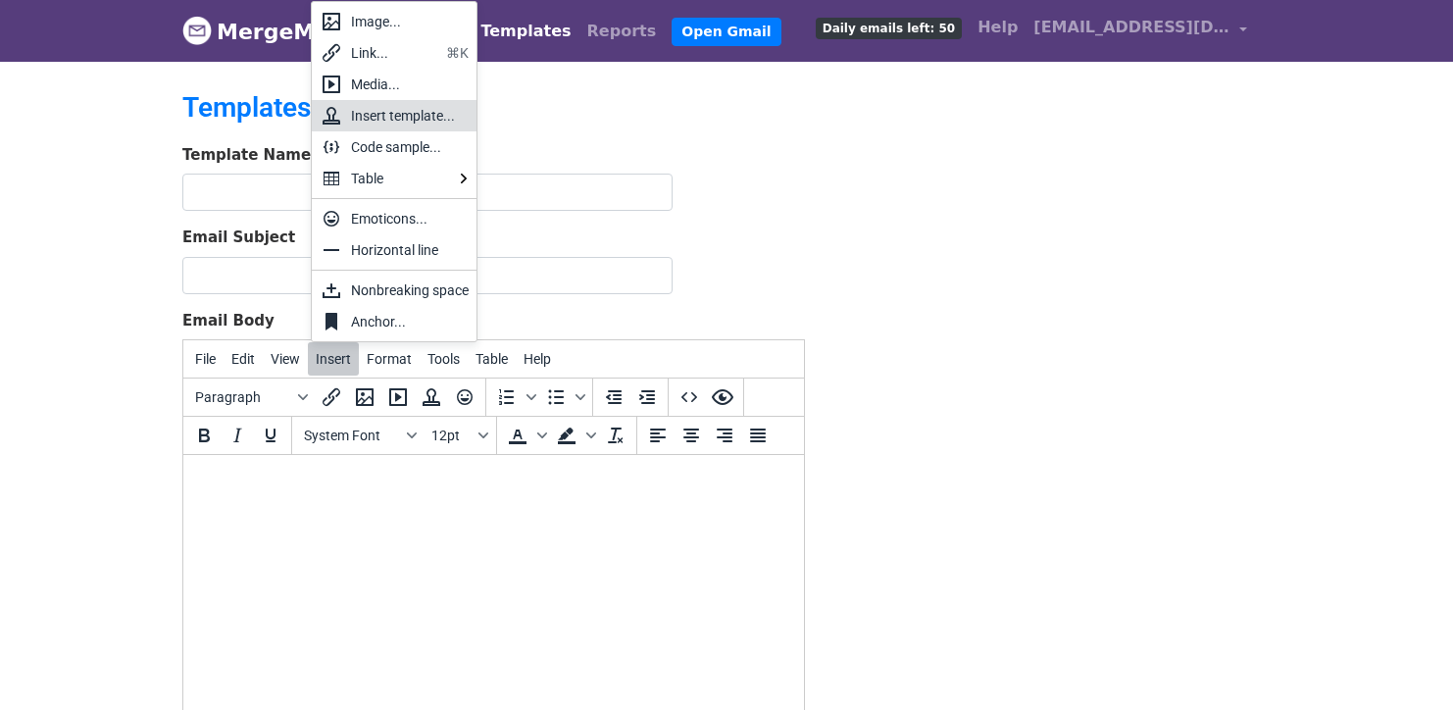
click at [371, 121] on div "Insert template..." at bounding box center [410, 116] width 118 height 24
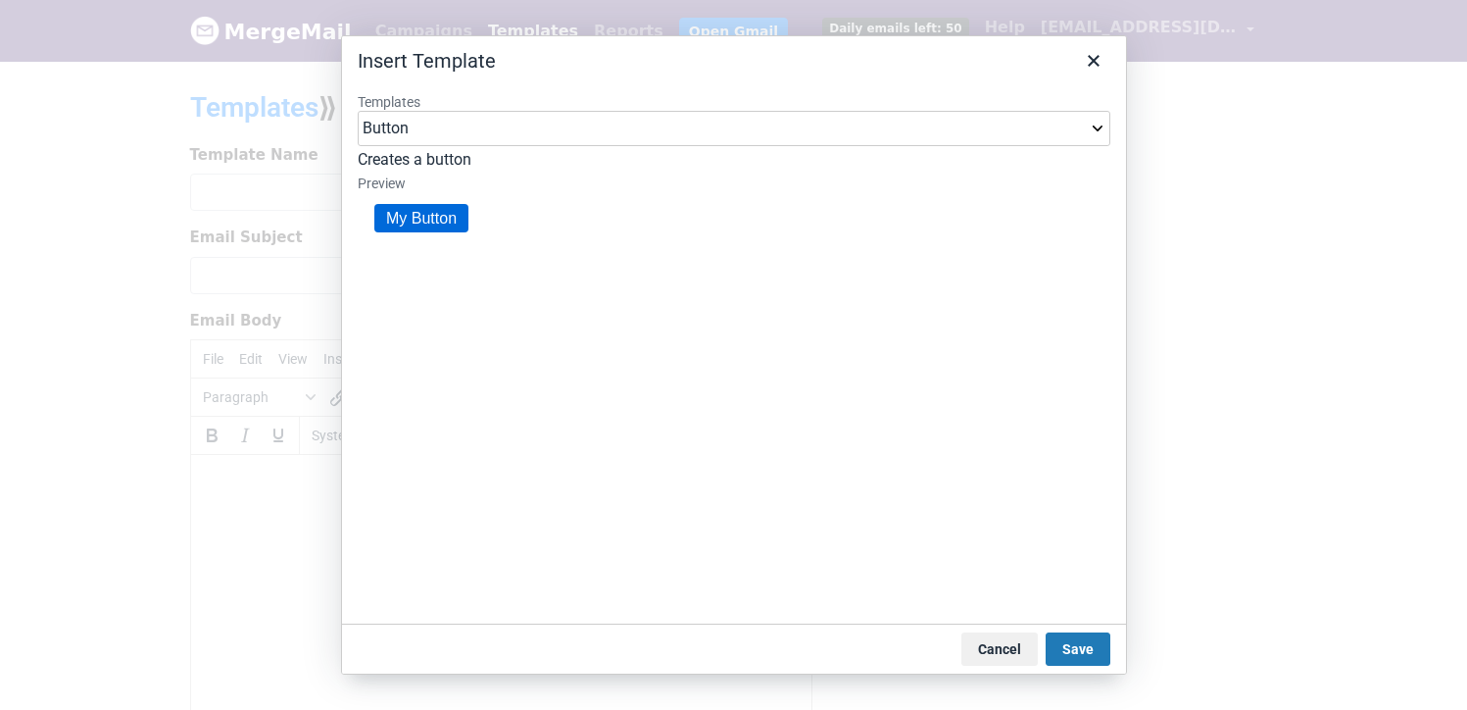
click at [447, 125] on select "Button Button (Large) Header" at bounding box center [734, 128] width 753 height 35
click at [358, 111] on select "Button Button (Large) Header" at bounding box center [734, 128] width 753 height 35
click at [994, 645] on button "Cancel" at bounding box center [1000, 648] width 76 height 33
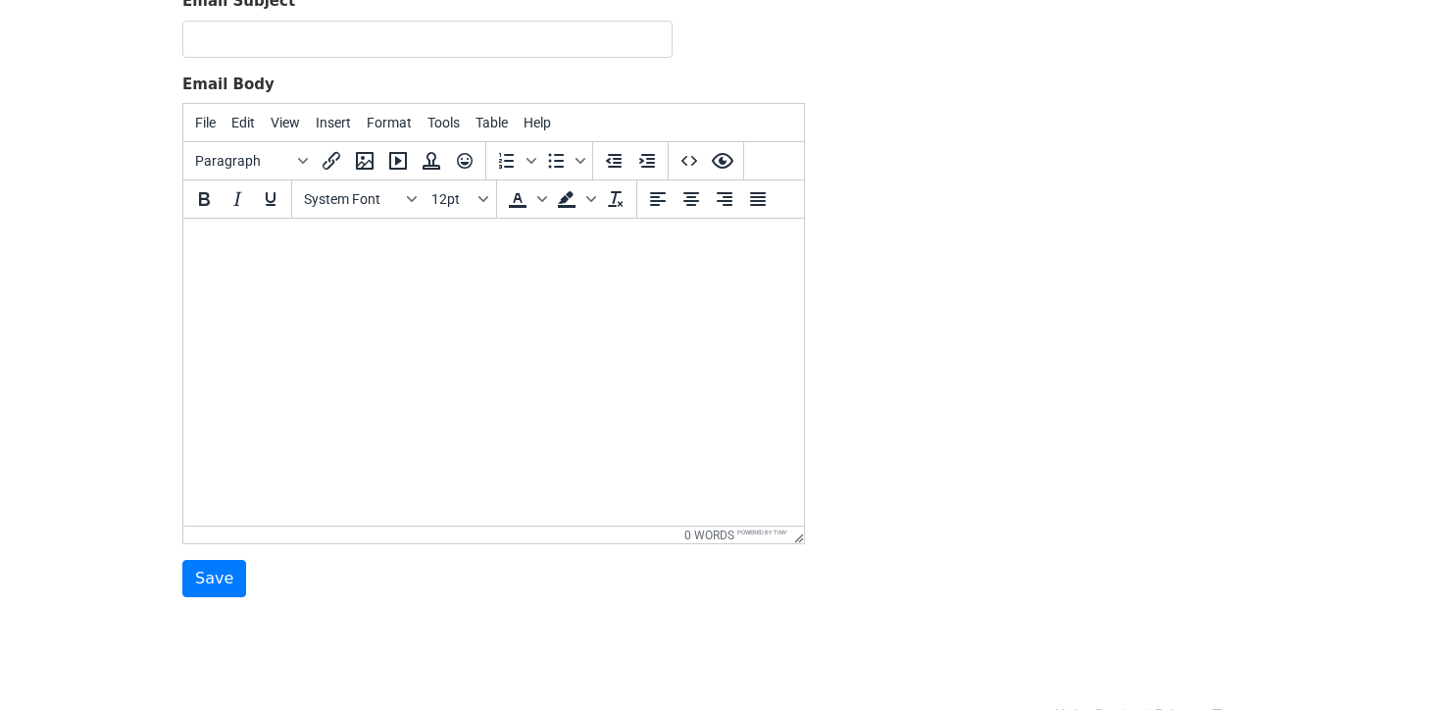
scroll to position [235, 0]
click at [444, 116] on span "Tools" at bounding box center [443, 124] width 32 height 16
click at [451, 202] on icon at bounding box center [444, 192] width 24 height 24
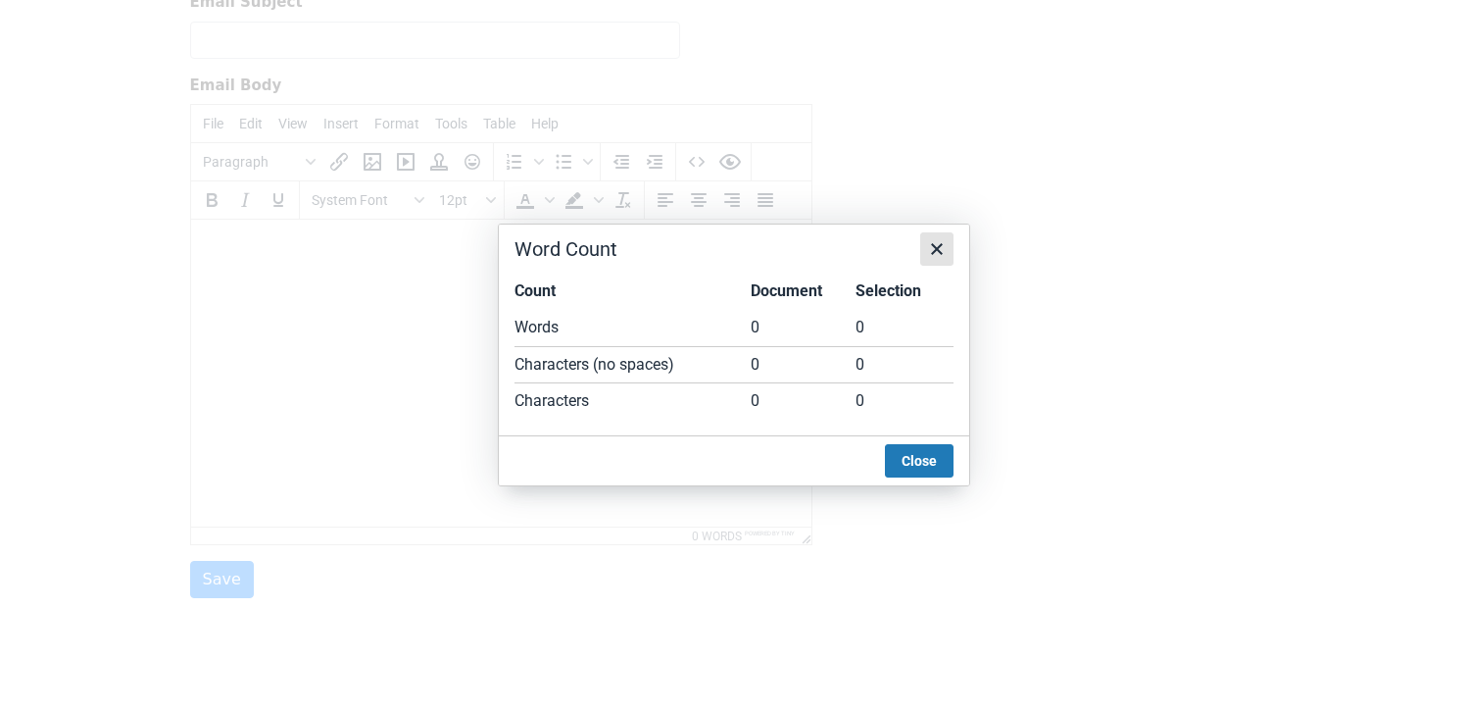
click at [934, 243] on icon "Close" at bounding box center [937, 249] width 24 height 24
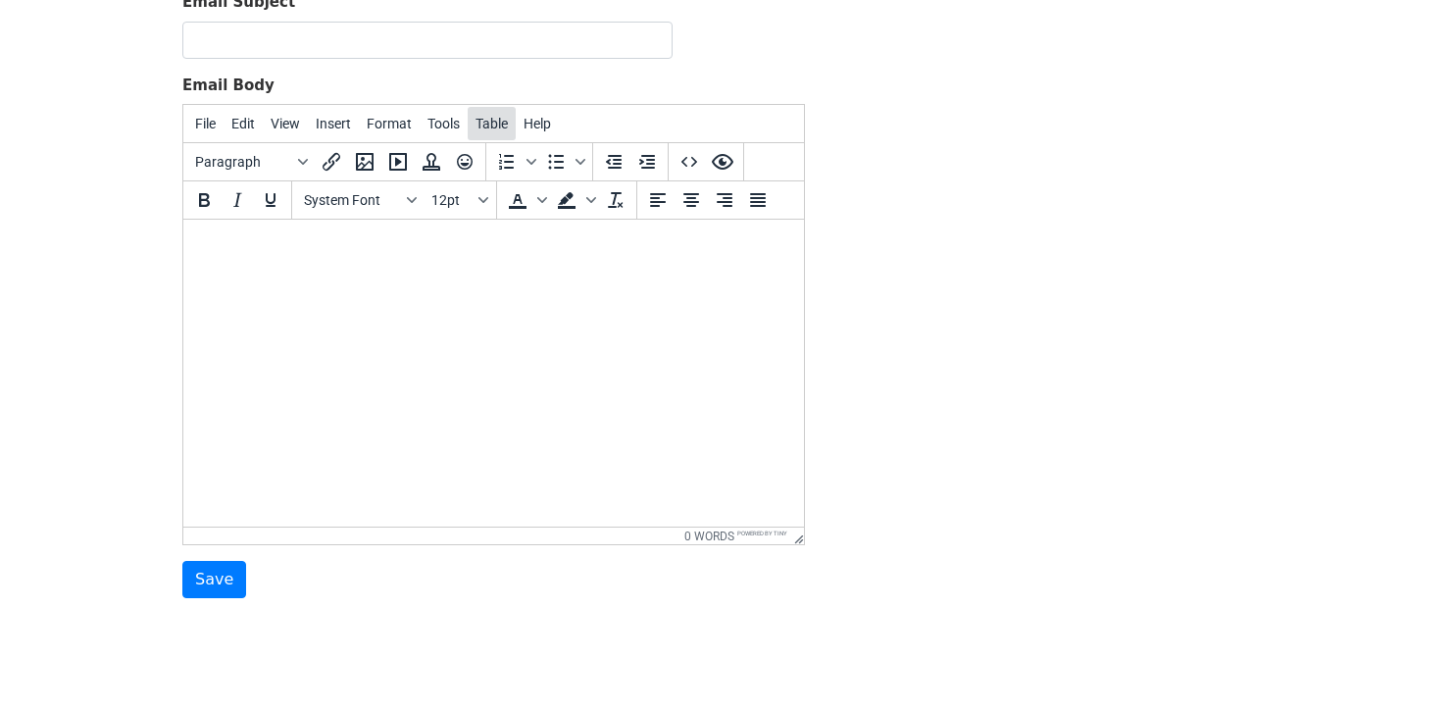
click at [486, 120] on span "Table" at bounding box center [491, 124] width 32 height 16
click at [531, 122] on span "Help" at bounding box center [536, 124] width 27 height 16
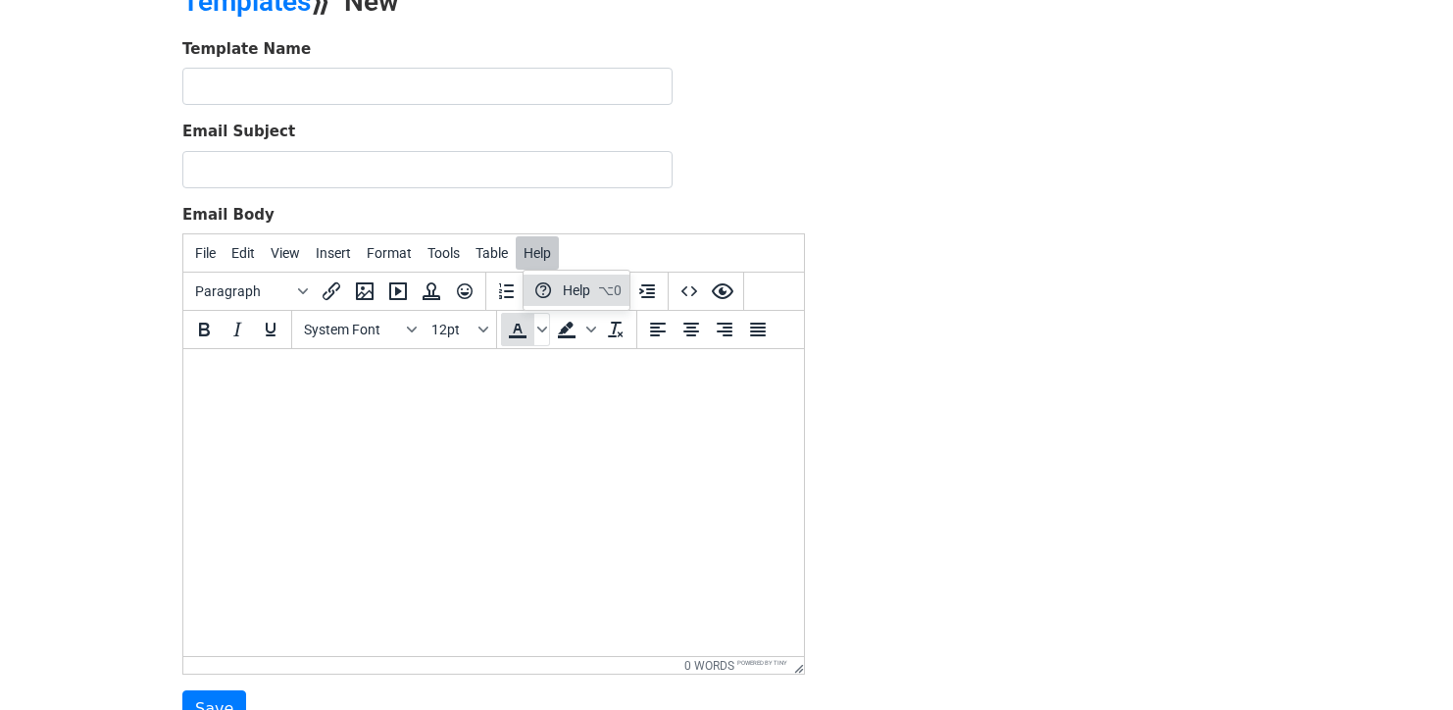
scroll to position [0, 0]
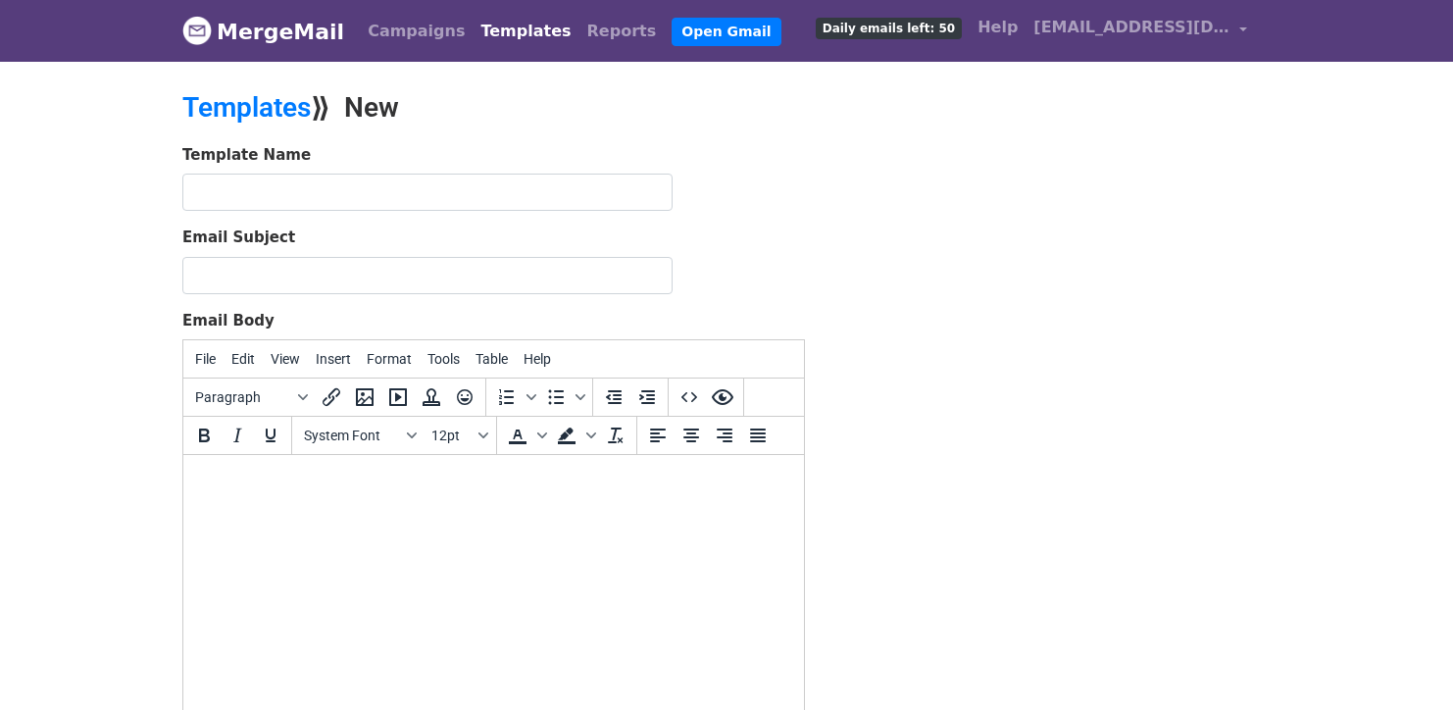
click at [480, 39] on link "Templates" at bounding box center [525, 31] width 106 height 39
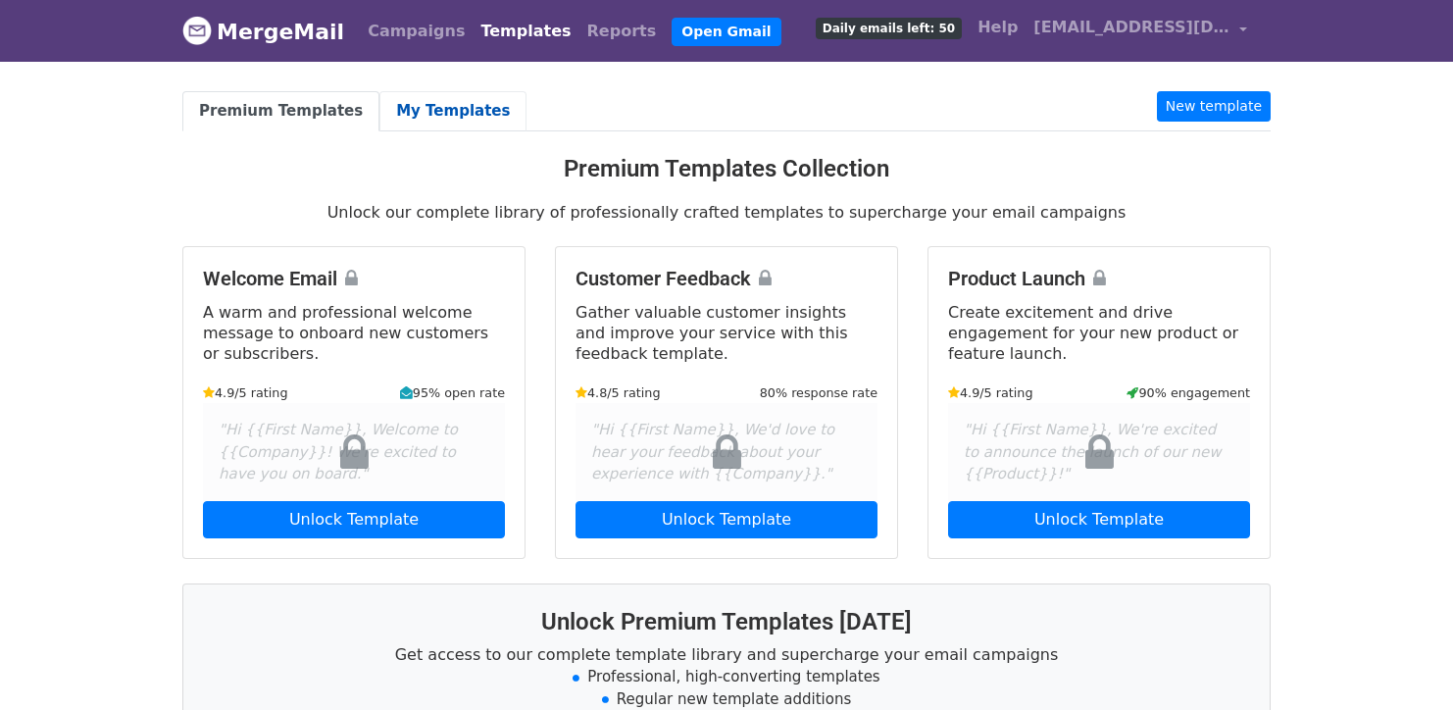
click at [418, 118] on link "My Templates" at bounding box center [452, 111] width 147 height 40
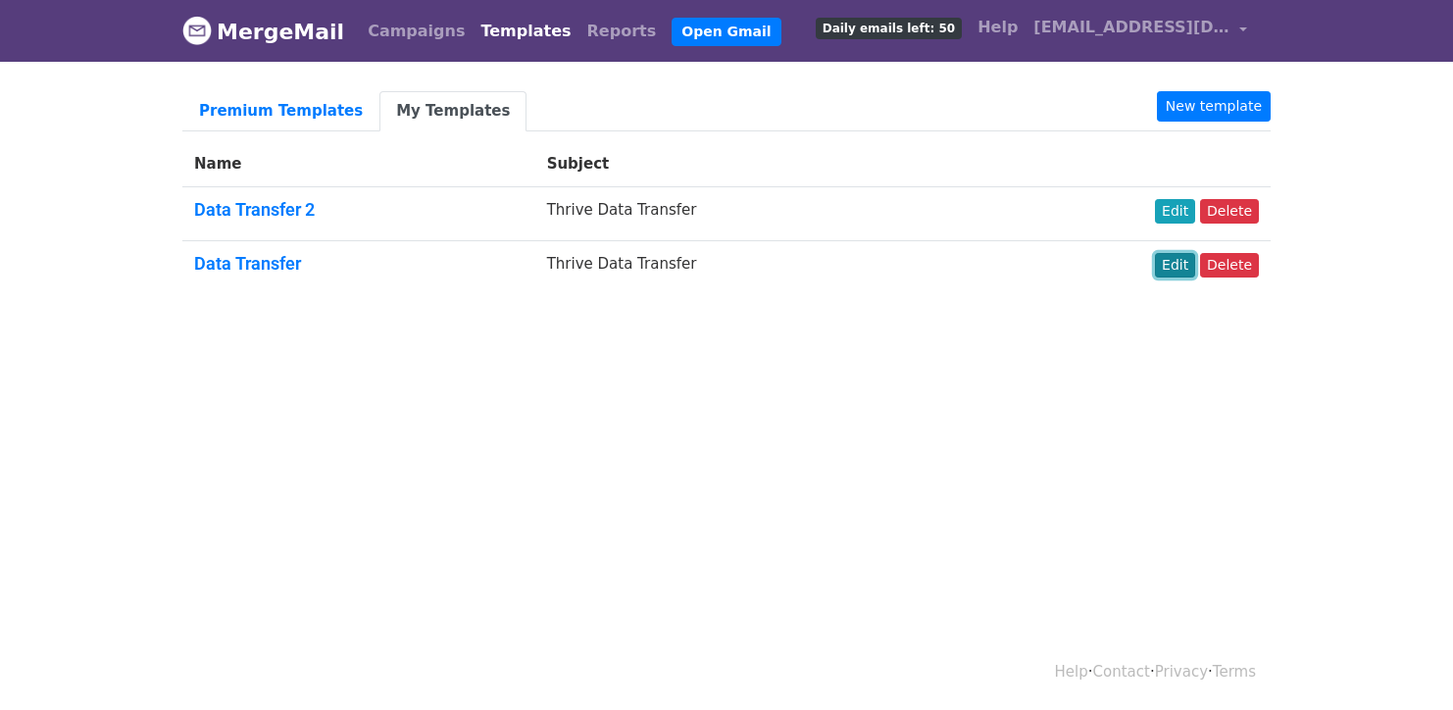
click at [1175, 271] on link "Edit" at bounding box center [1175, 265] width 40 height 25
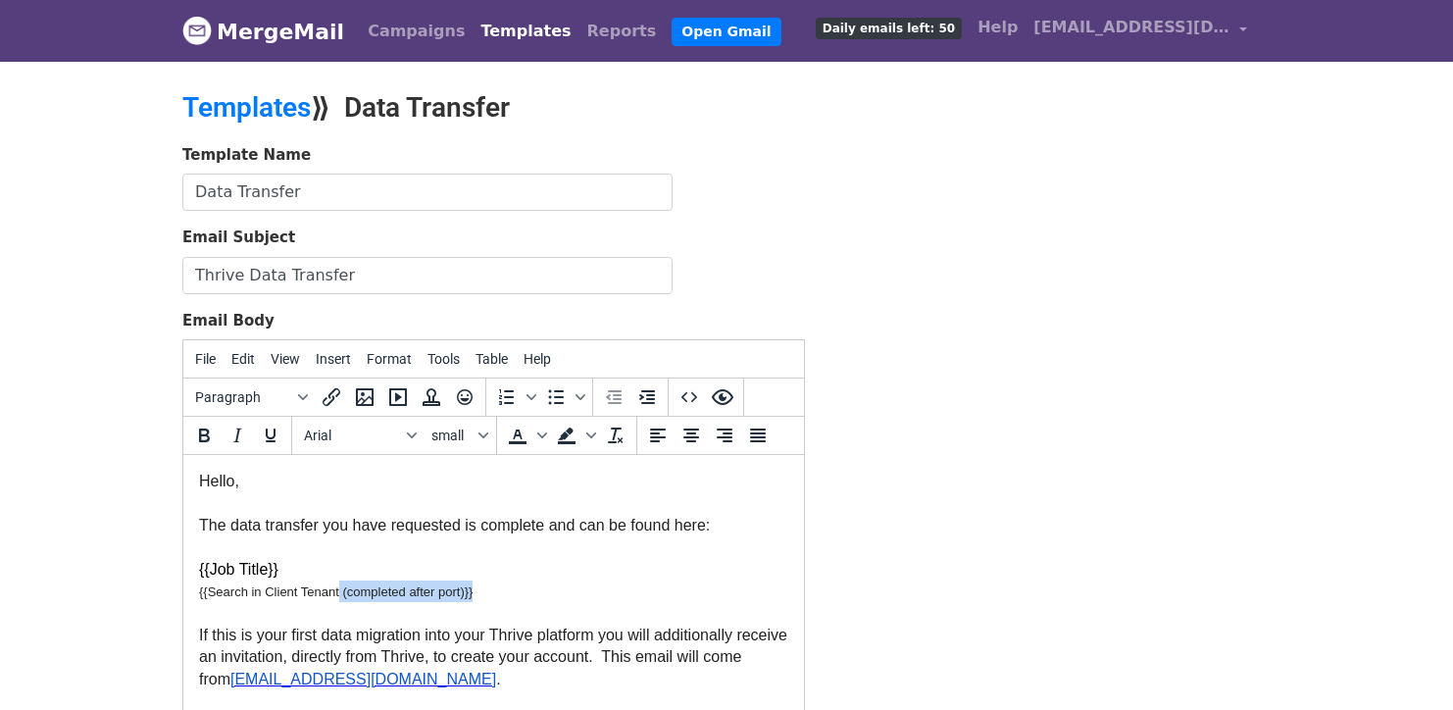
drag, startPoint x: 340, startPoint y: 590, endPoint x: 499, endPoint y: 593, distance: 158.8
click at [499, 593] on p "{{Search in Client Tenant (completed after port)}}" at bounding box center [493, 591] width 589 height 22
click at [571, 571] on p "{{Job Title}}" at bounding box center [493, 570] width 589 height 22
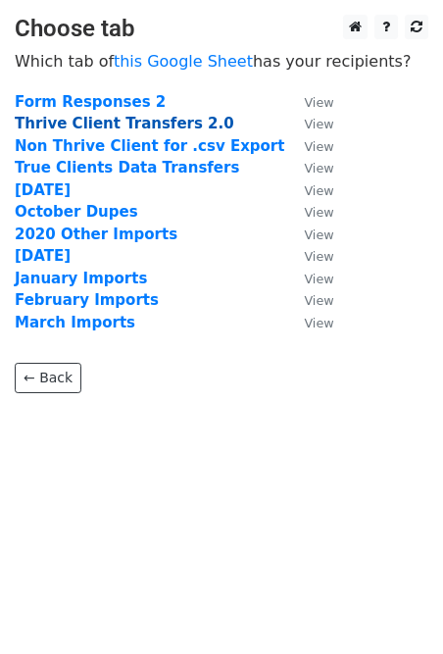
click at [83, 131] on strong "Thrive Client Transfers 2.0" at bounding box center [125, 124] width 220 height 18
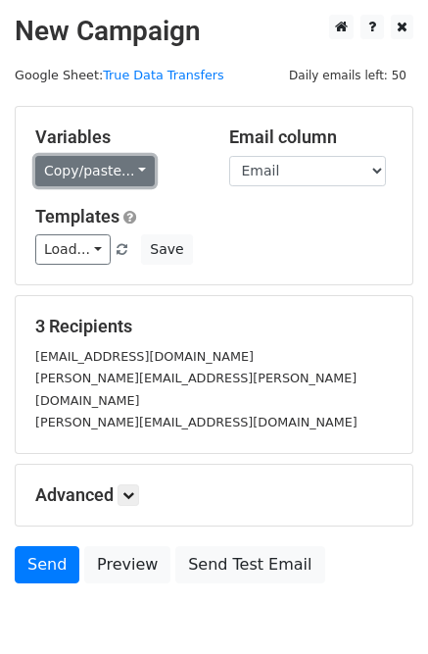
click at [119, 164] on link "Copy/paste..." at bounding box center [95, 171] width 120 height 30
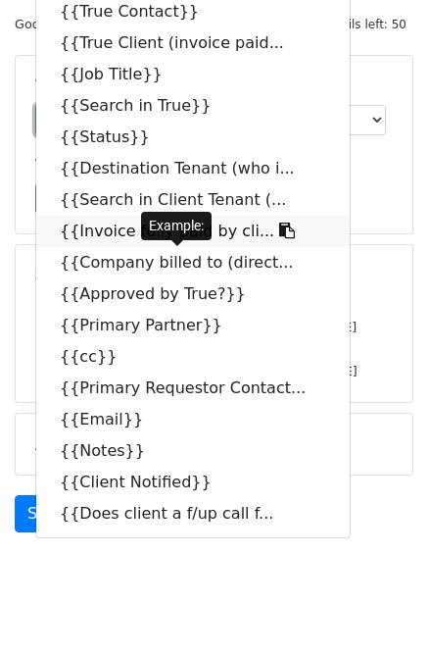
scroll to position [74, 0]
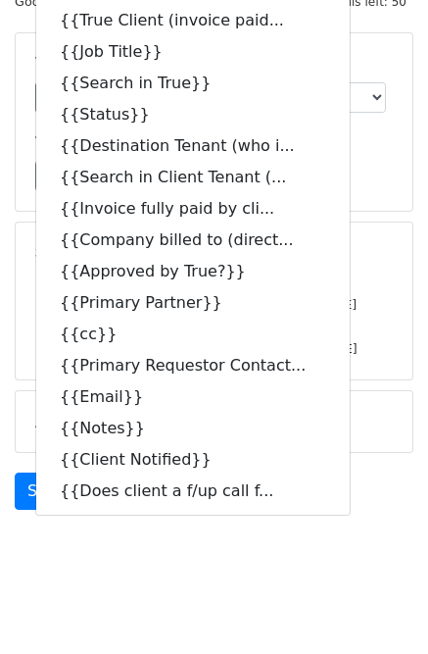
click at [368, 346] on div "3 Recipients jcorbett@vistaequitypartners.com katie.mackin@gs.com lindsay@rubic…" at bounding box center [214, 301] width 397 height 157
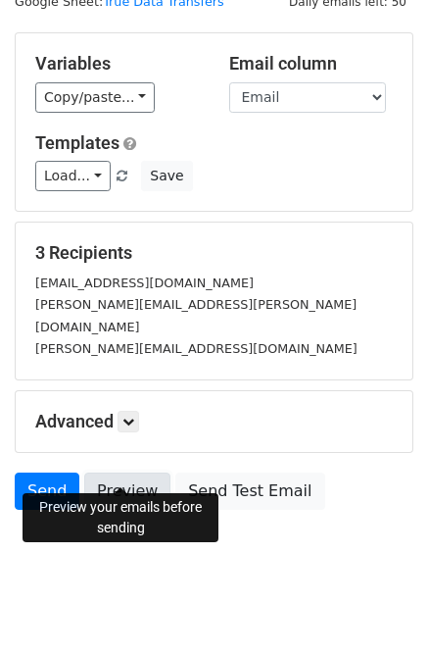
click at [128, 474] on link "Preview" at bounding box center [127, 490] width 86 height 37
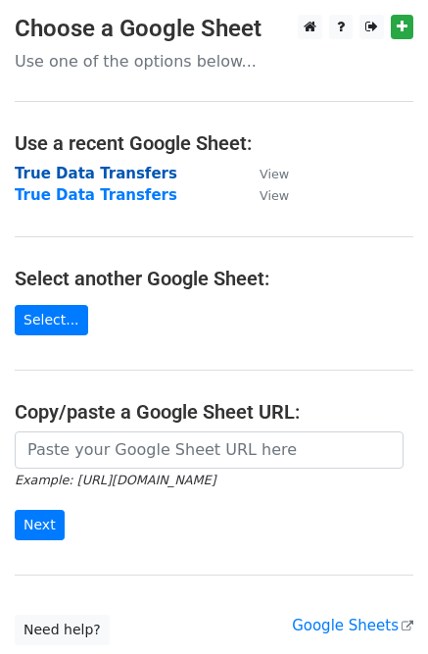
click at [84, 172] on strong "True Data Transfers" at bounding box center [96, 174] width 163 height 18
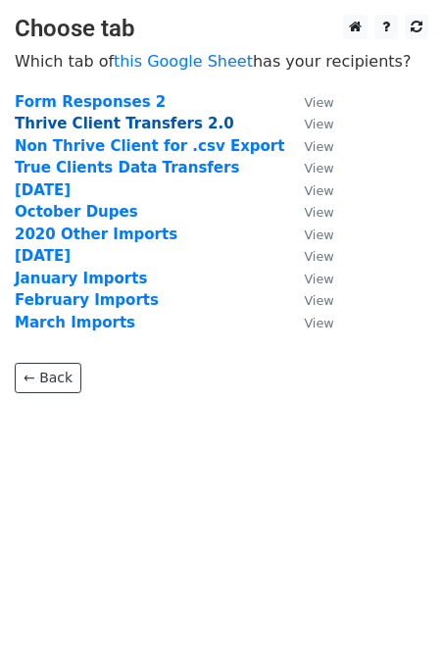
click at [95, 124] on strong "Thrive Client Transfers 2.0" at bounding box center [125, 124] width 220 height 18
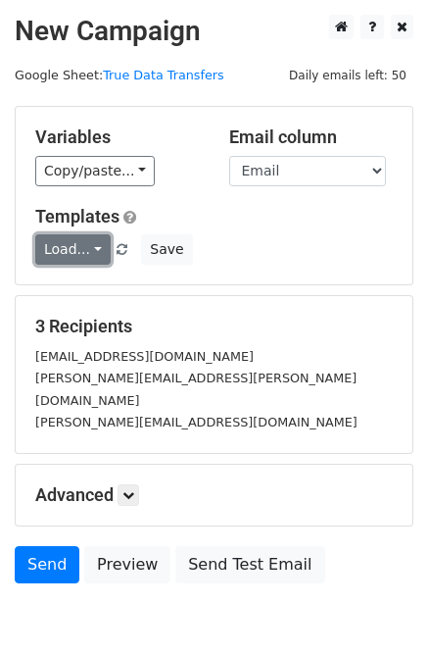
click at [92, 252] on link "Load..." at bounding box center [72, 249] width 75 height 30
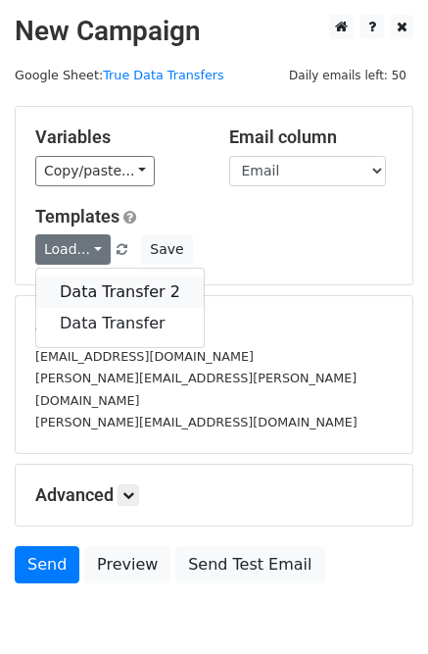
click at [101, 289] on link "Data Transfer 2" at bounding box center [120, 291] width 168 height 31
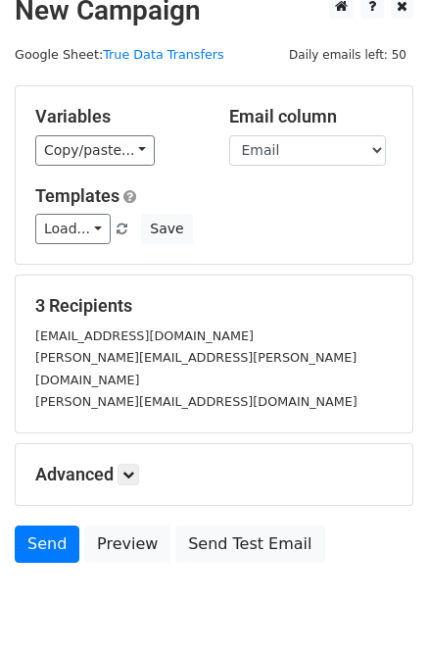
scroll to position [74, 0]
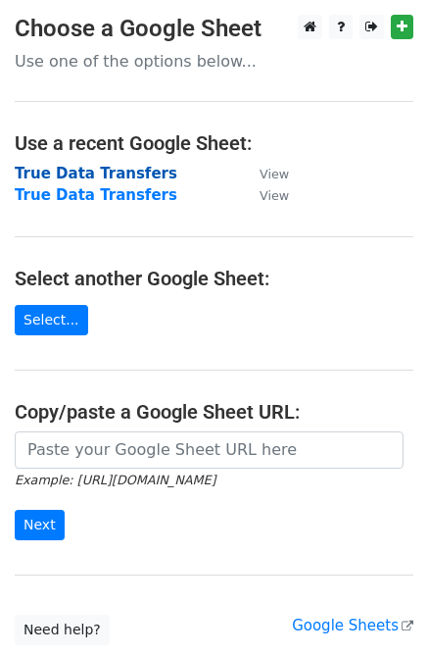
click at [79, 174] on strong "True Data Transfers" at bounding box center [96, 174] width 163 height 18
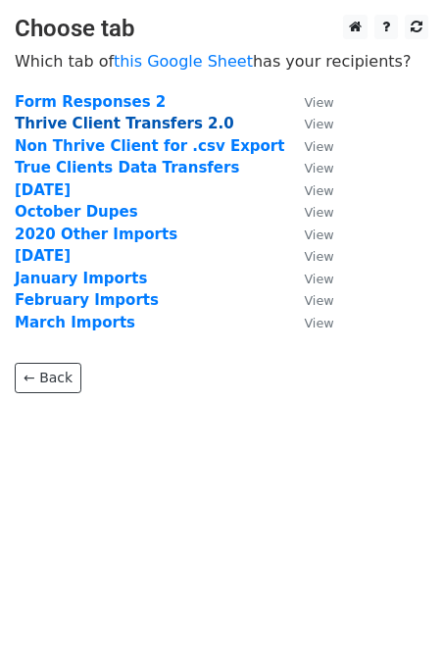
click at [83, 125] on strong "Thrive Client Transfers 2.0" at bounding box center [125, 124] width 220 height 18
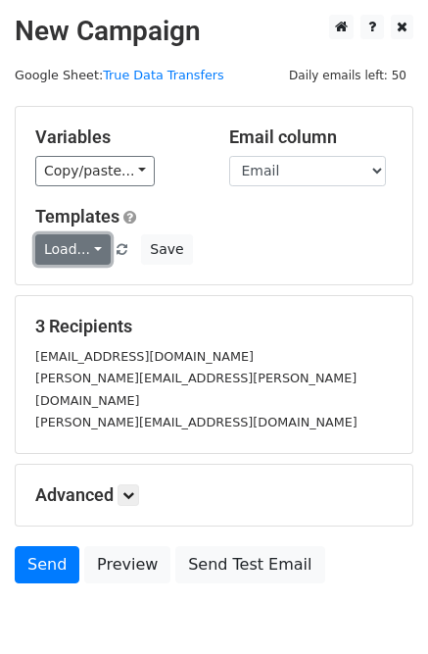
click at [82, 246] on link "Load..." at bounding box center [72, 249] width 75 height 30
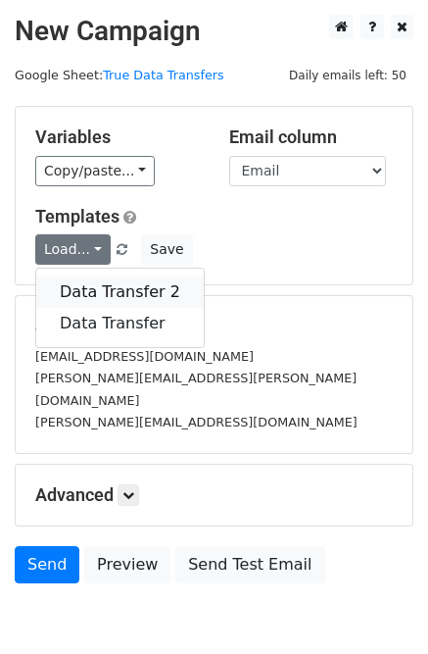
click at [85, 292] on link "Data Transfer 2" at bounding box center [120, 291] width 168 height 31
